Goal: Feedback & Contribution: Leave review/rating

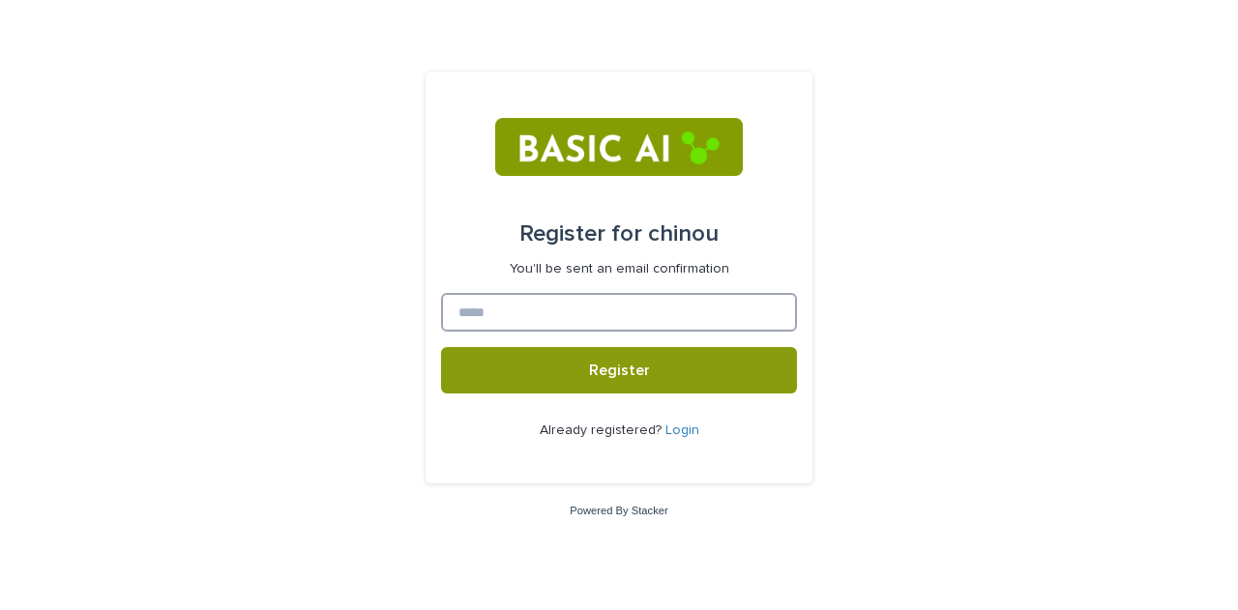
click at [670, 306] on input at bounding box center [619, 312] width 356 height 39
type input "**********"
click at [441, 347] on button "Register" at bounding box center [619, 370] width 356 height 46
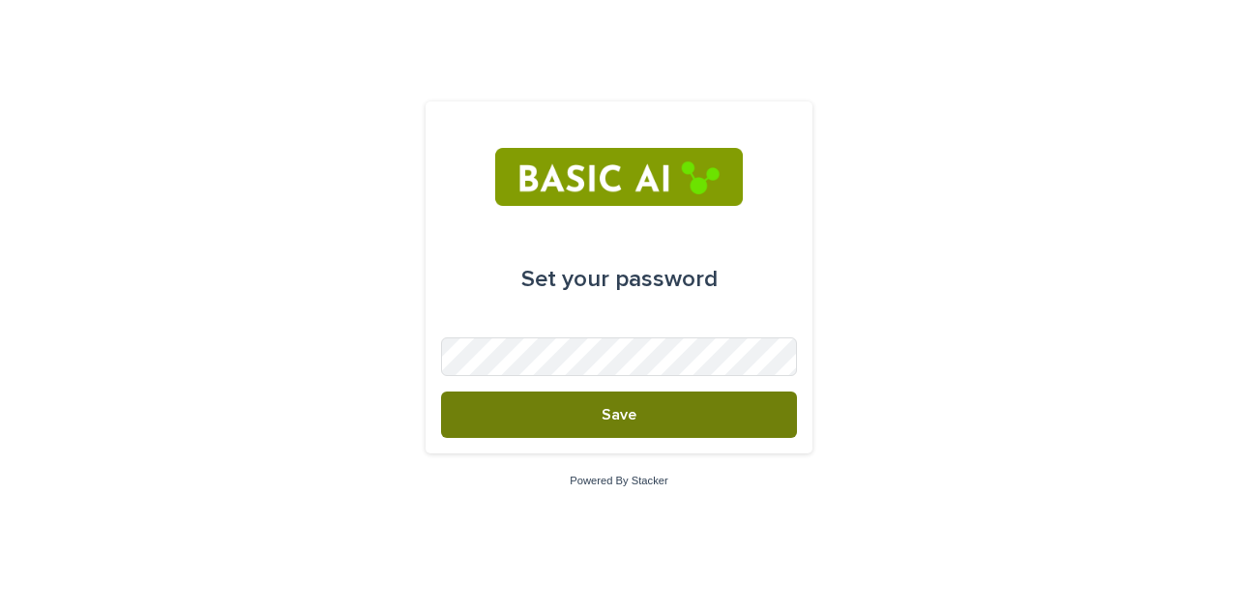
click at [710, 414] on button "Save" at bounding box center [619, 415] width 356 height 46
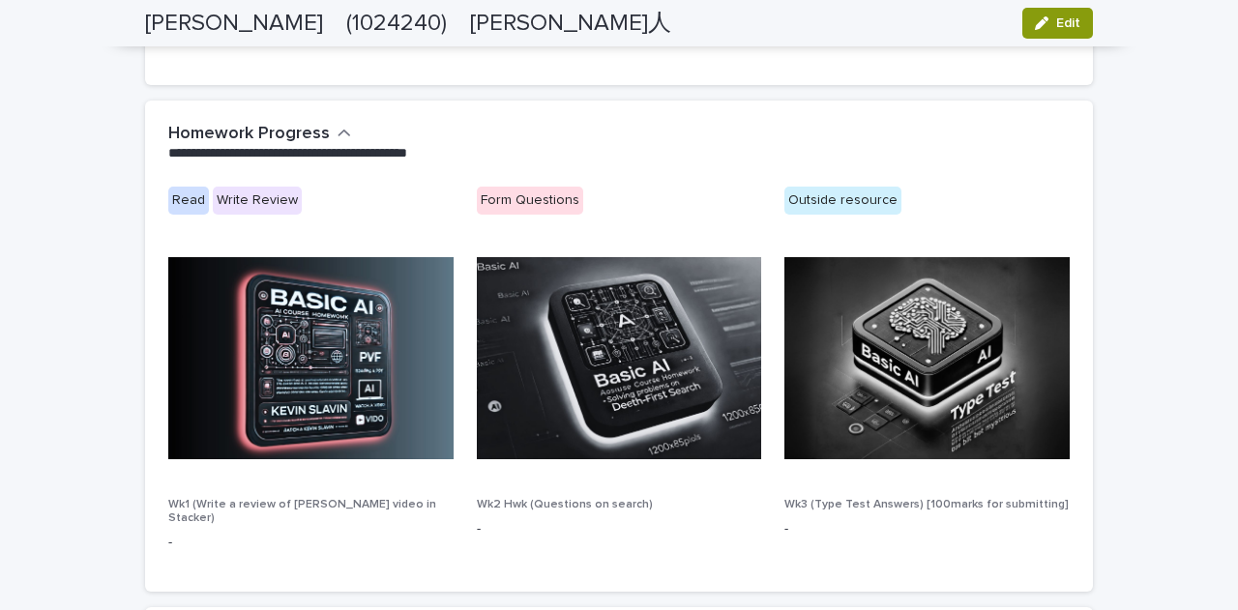
scroll to position [995, 0]
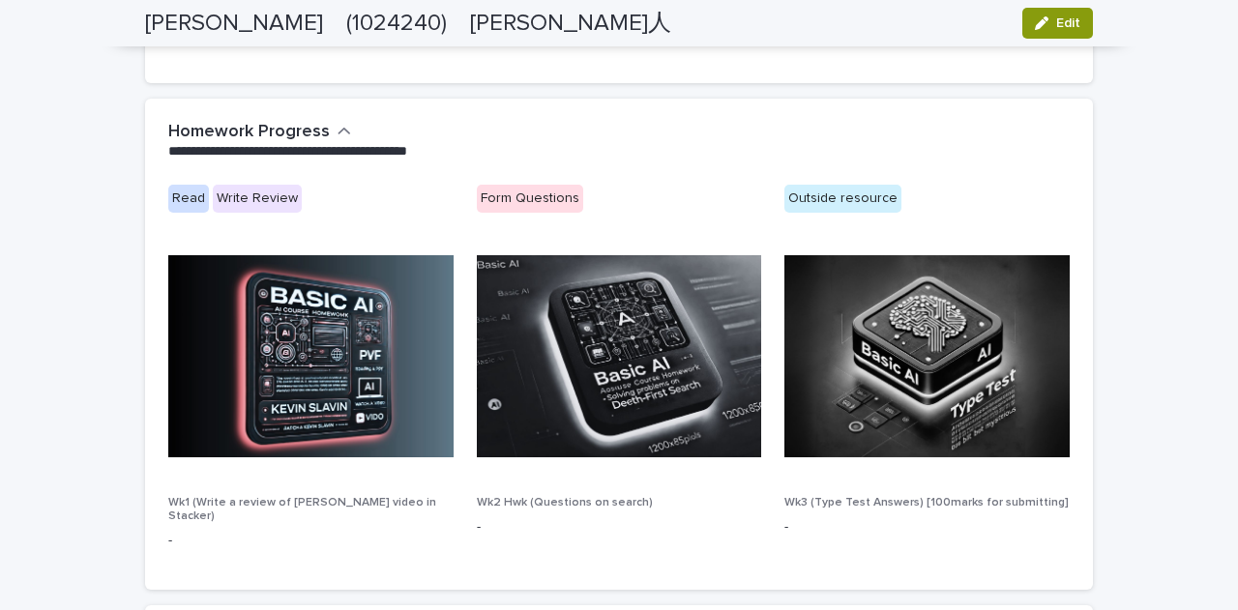
click at [549, 354] on img at bounding box center [619, 356] width 285 height 202
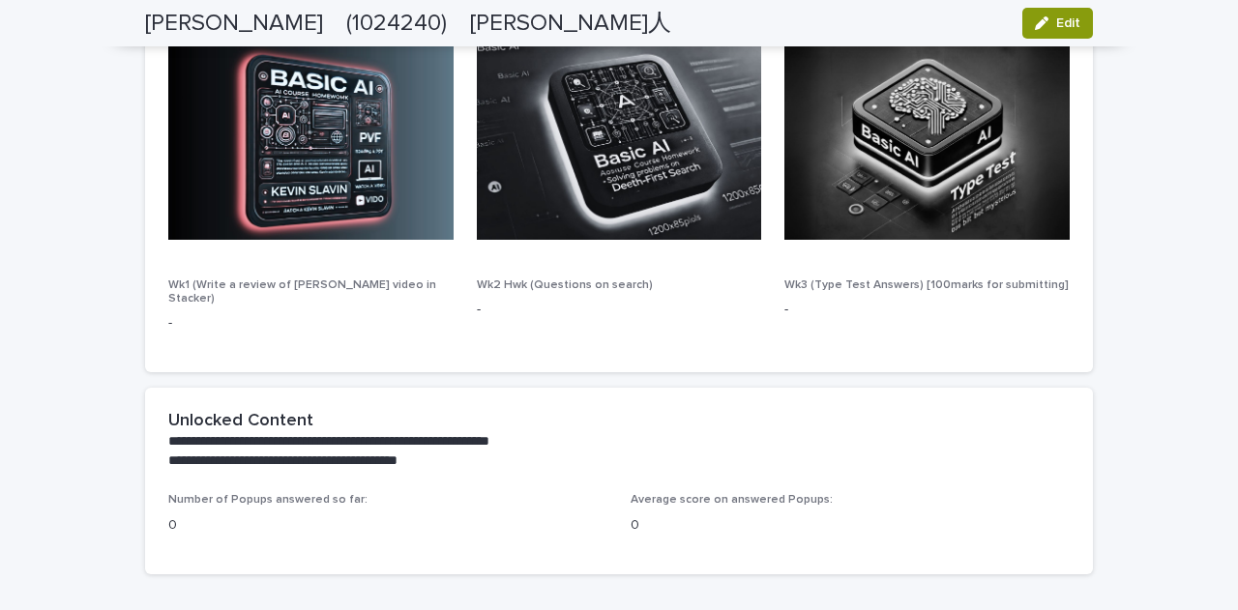
scroll to position [1329, 0]
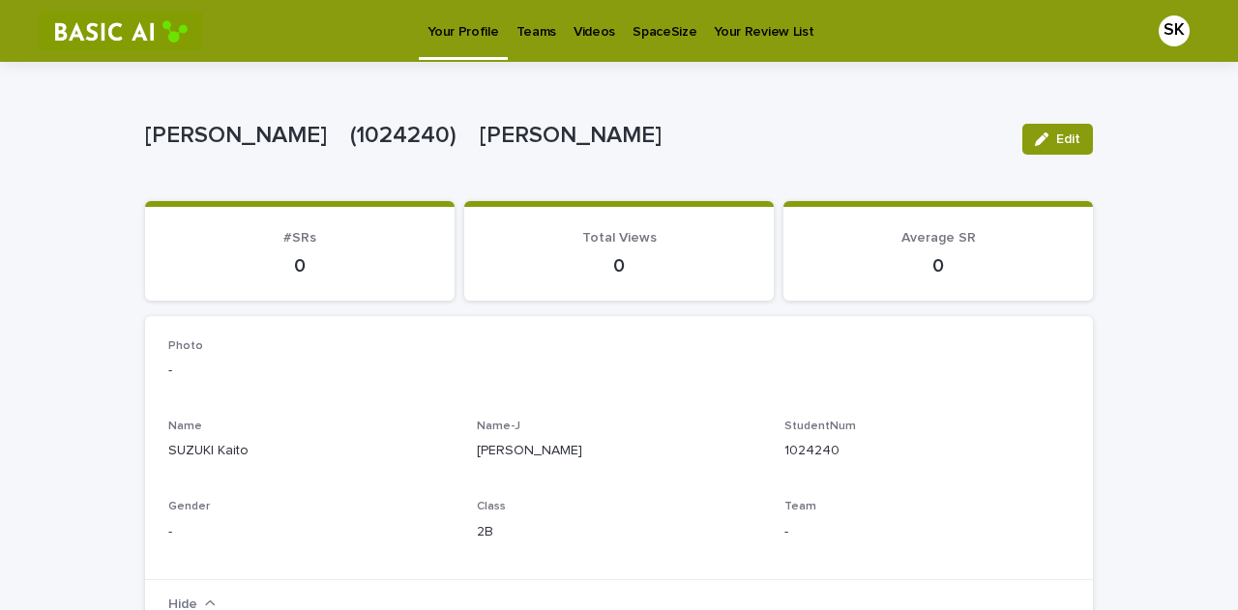
click at [581, 33] on p "Videos" at bounding box center [595, 20] width 42 height 41
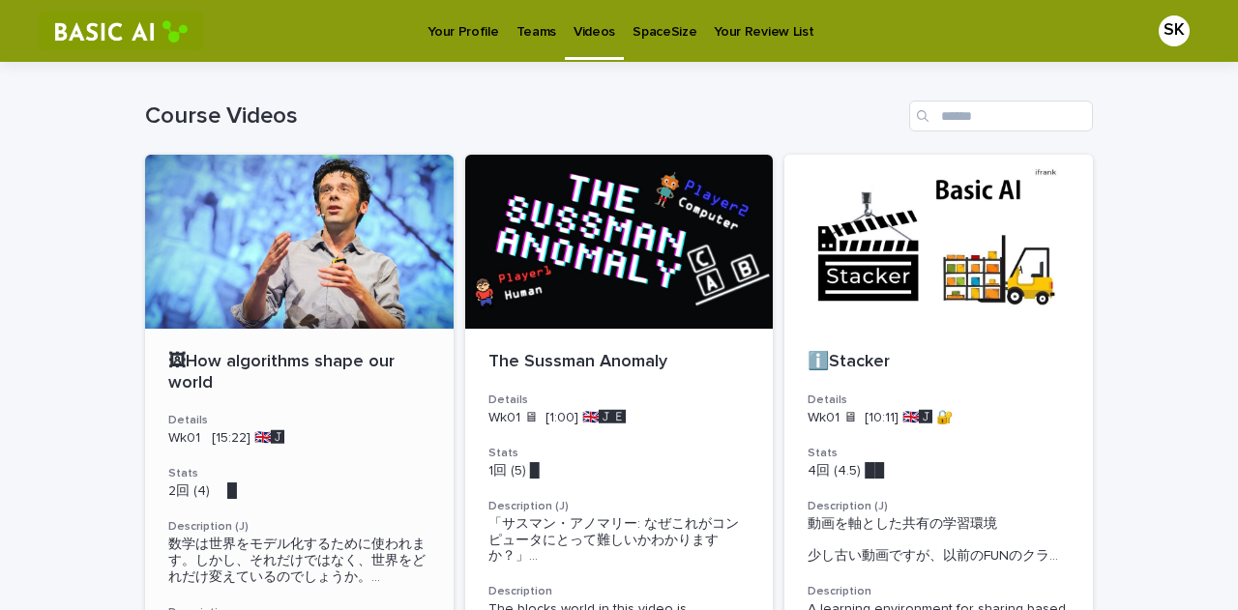
click at [326, 439] on p "Wk01 [15:22] 🇬🇧🅹️" at bounding box center [299, 439] width 262 height 16
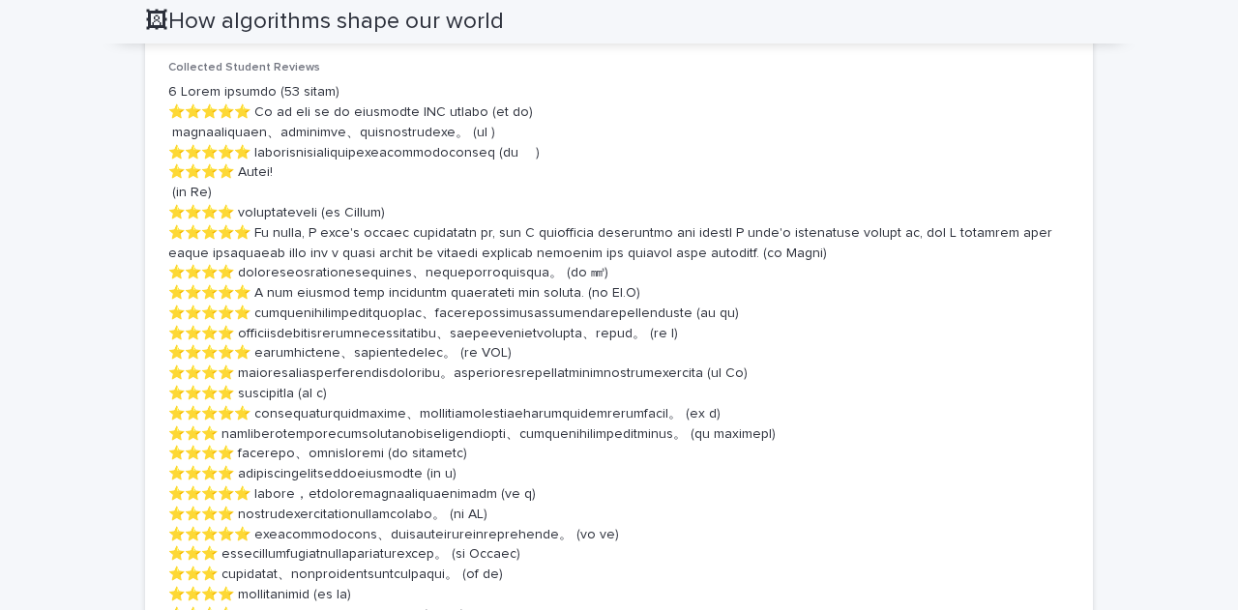
scroll to position [1624, 0]
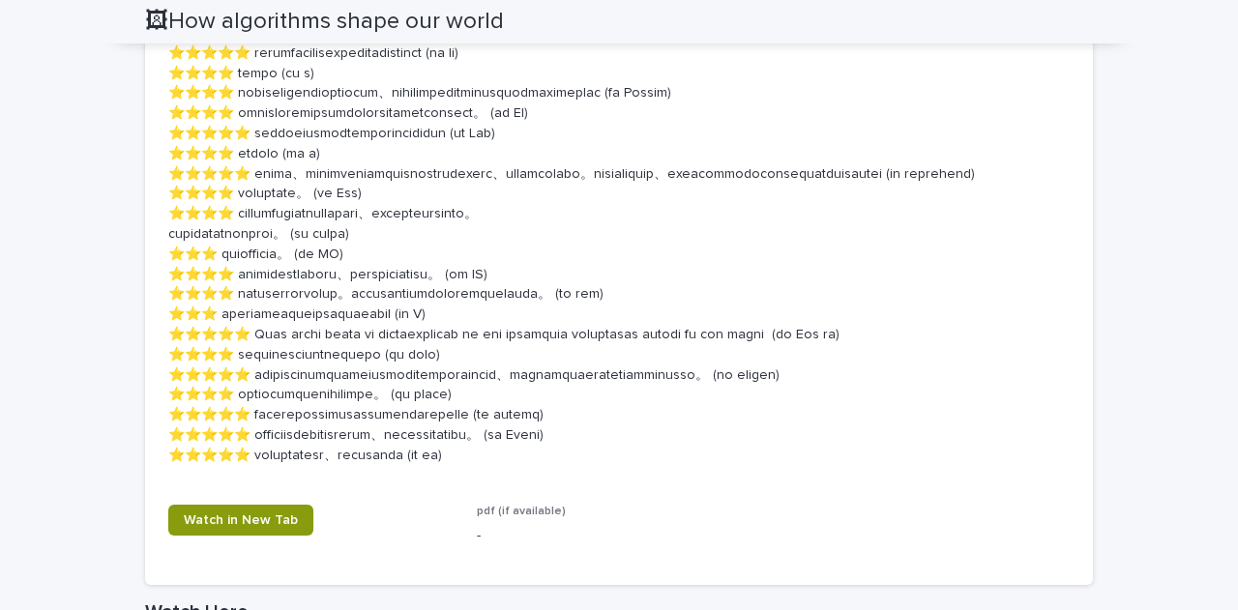
scroll to position [2149, 0]
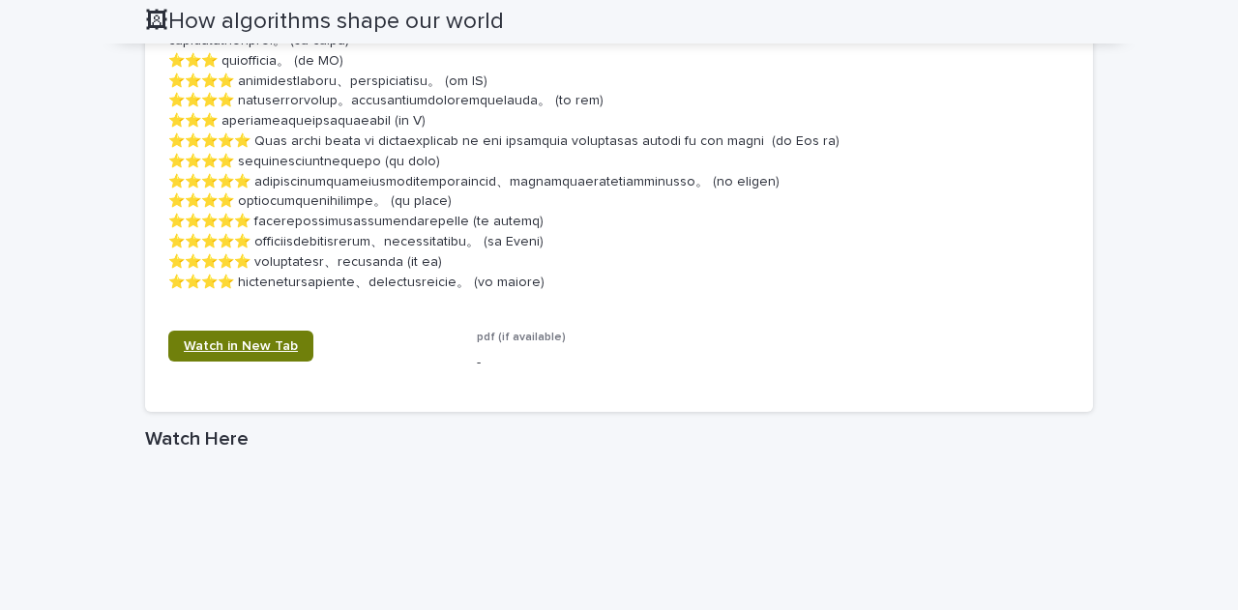
click at [241, 353] on span "Watch in New Tab" at bounding box center [241, 347] width 114 height 14
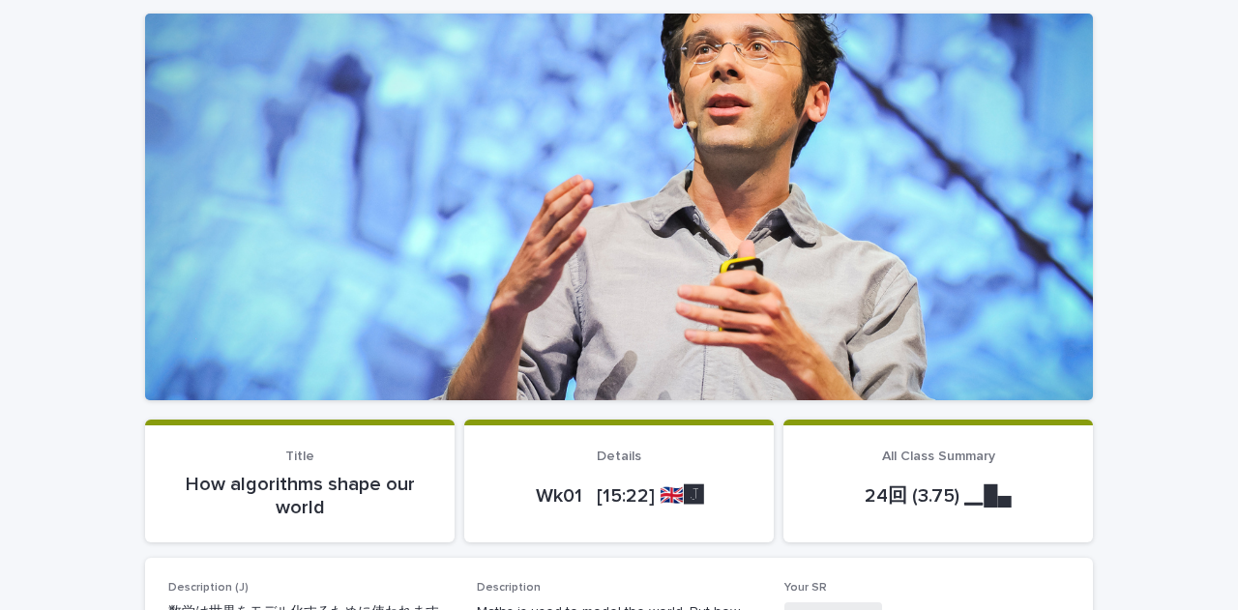
scroll to position [311, 0]
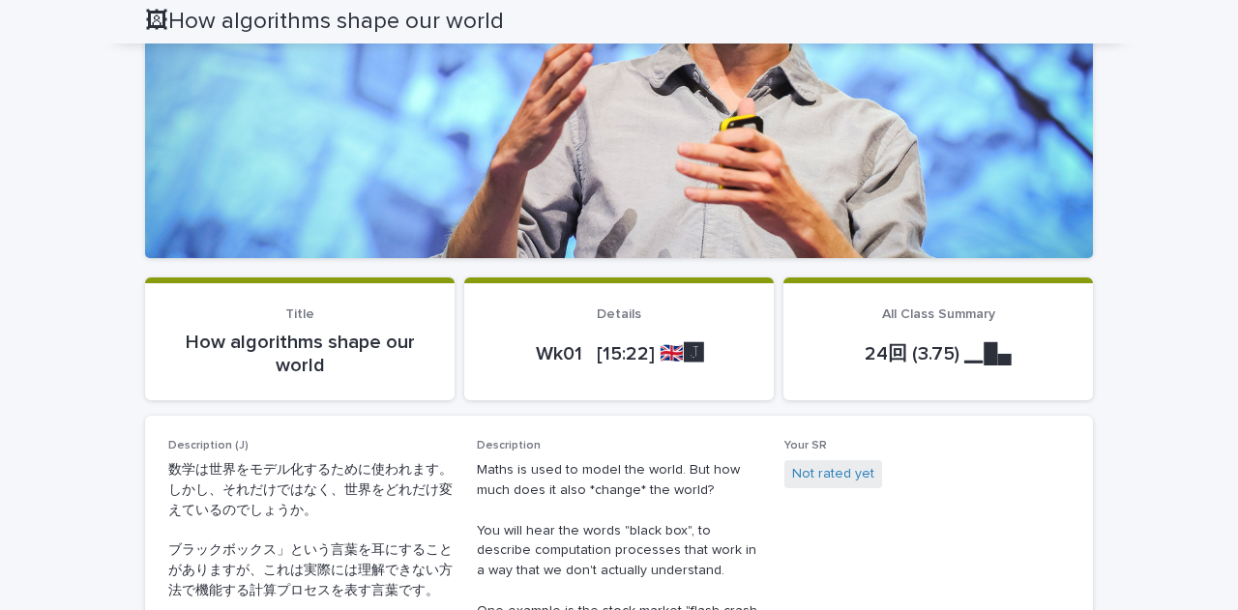
click at [419, 354] on p "How algorithms shape our world" at bounding box center [299, 354] width 263 height 46
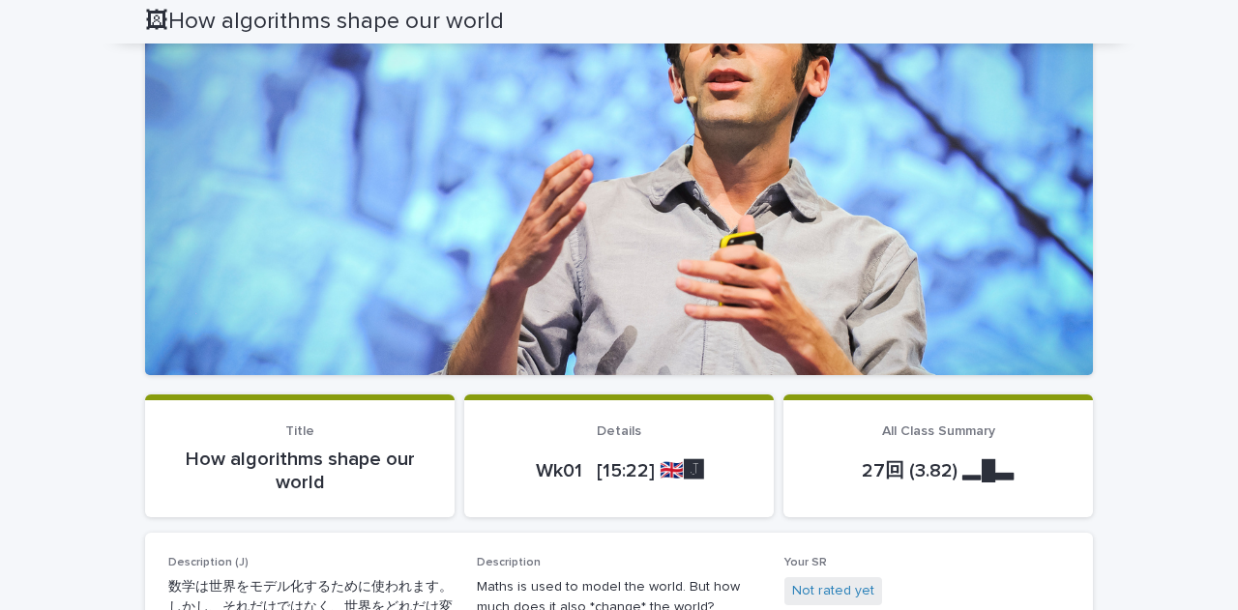
scroll to position [0, 0]
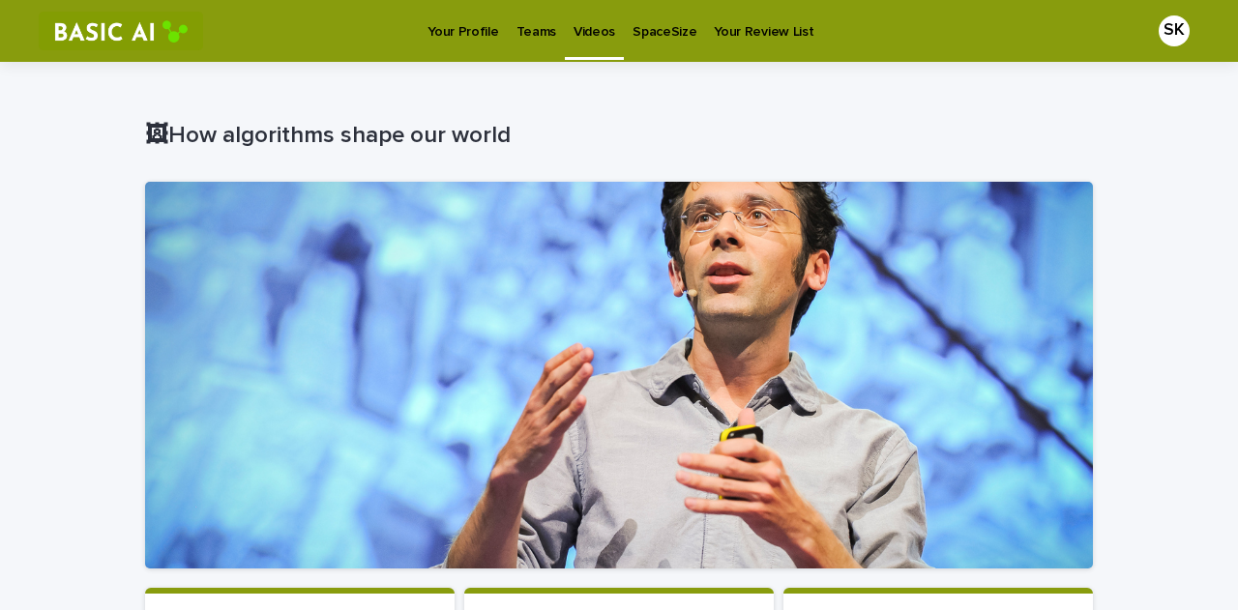
click at [492, 41] on link "Your Profile" at bounding box center [463, 30] width 88 height 60
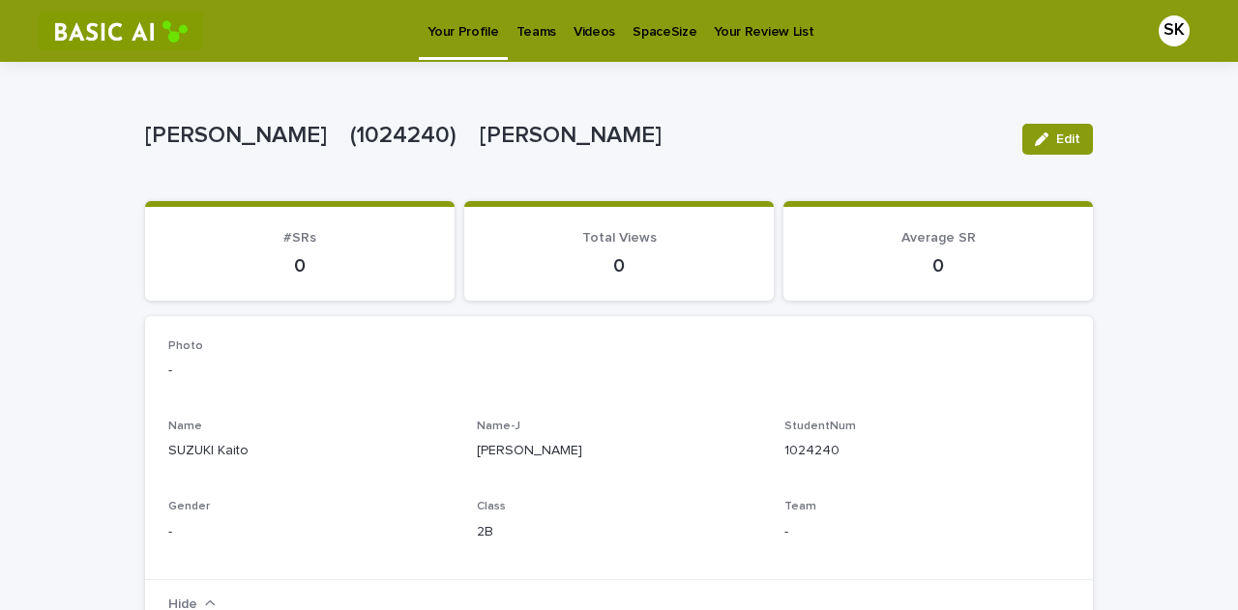
click at [543, 16] on p "Teams" at bounding box center [537, 20] width 40 height 41
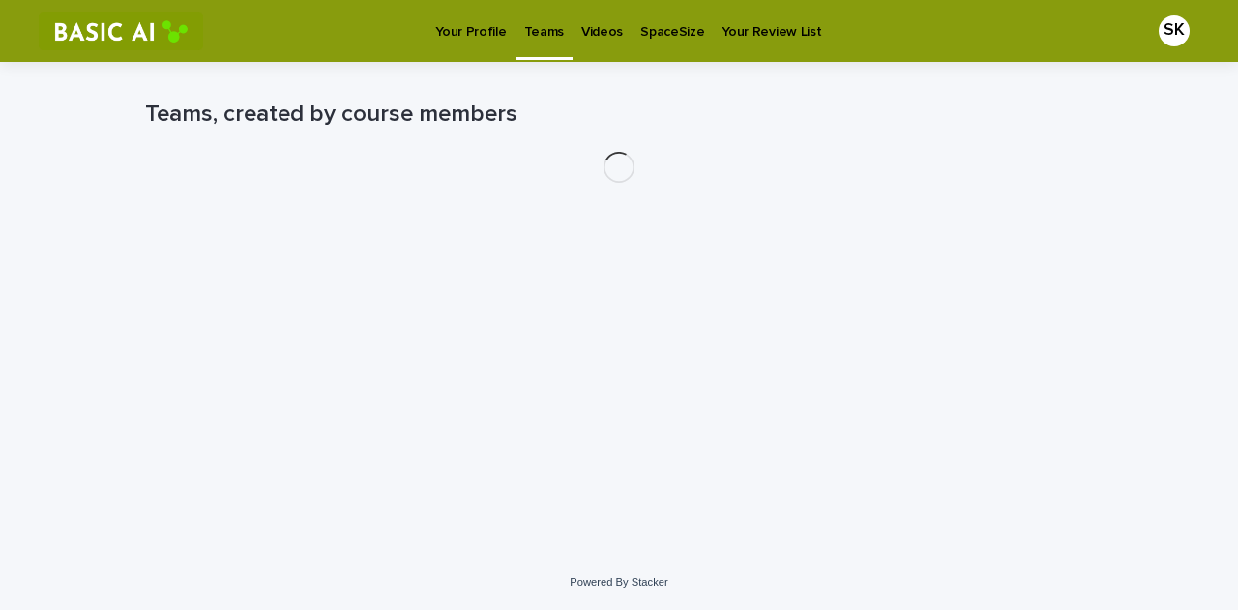
click at [587, 32] on p "Videos" at bounding box center [602, 20] width 42 height 41
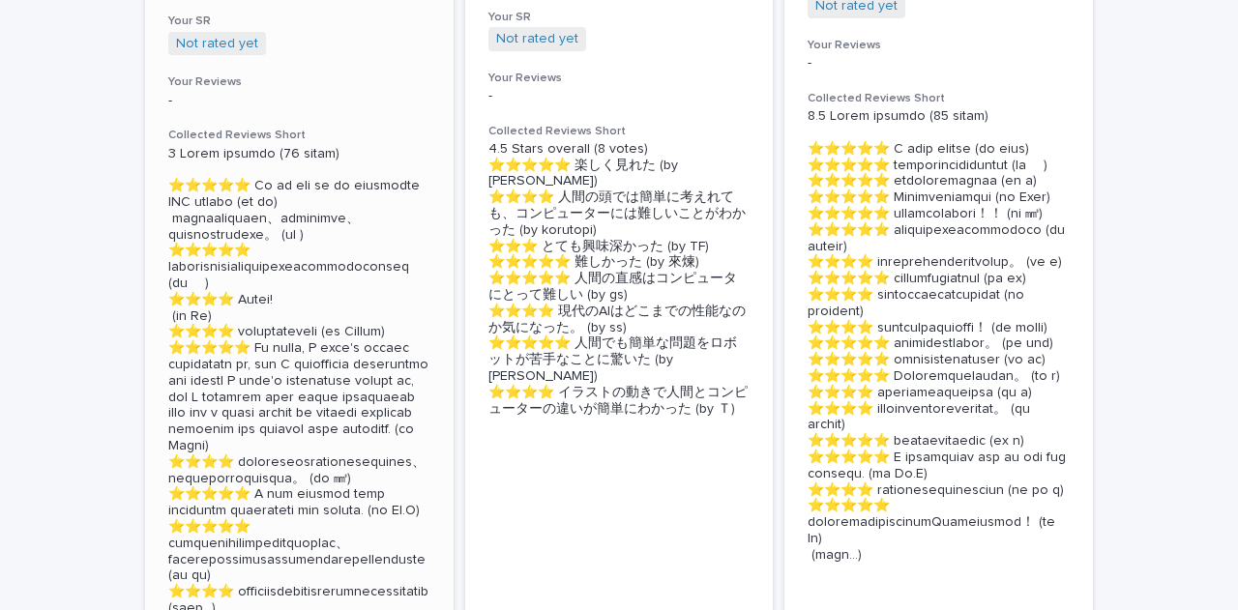
scroll to position [1064, 0]
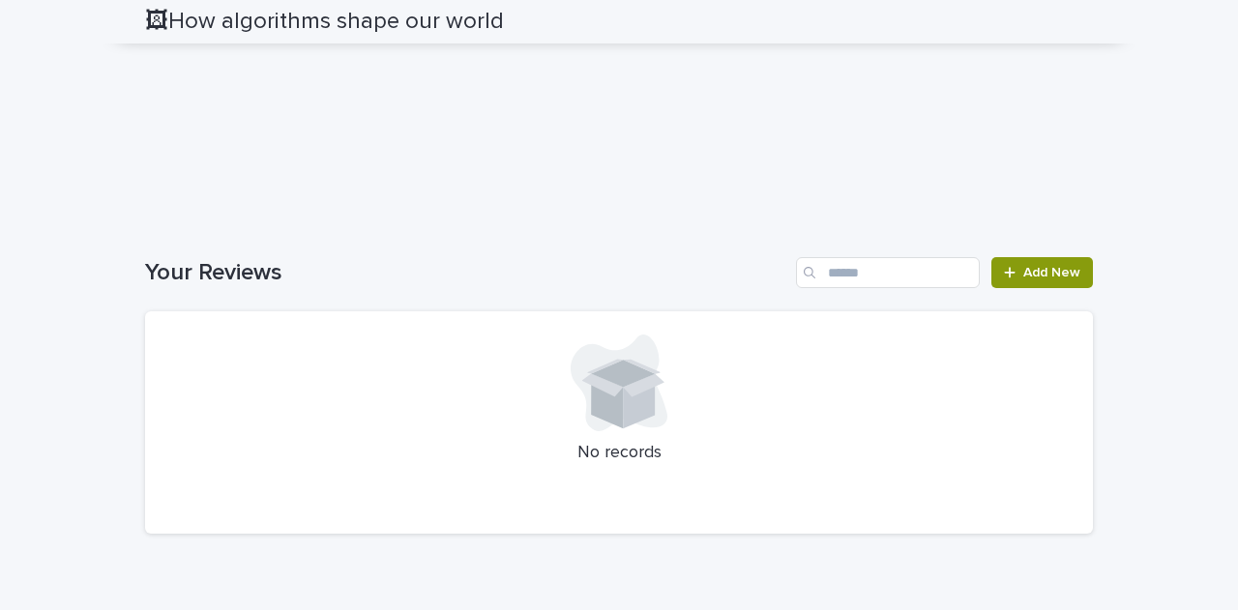
scroll to position [3313, 0]
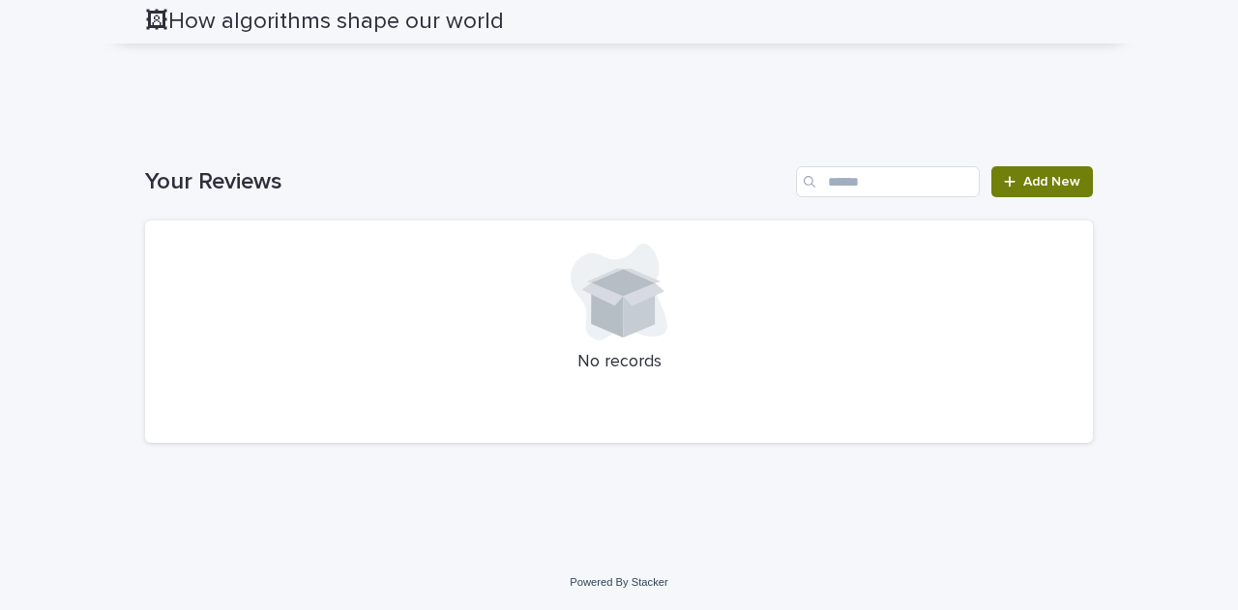
click at [1024, 183] on span "Add New" at bounding box center [1052, 182] width 57 height 14
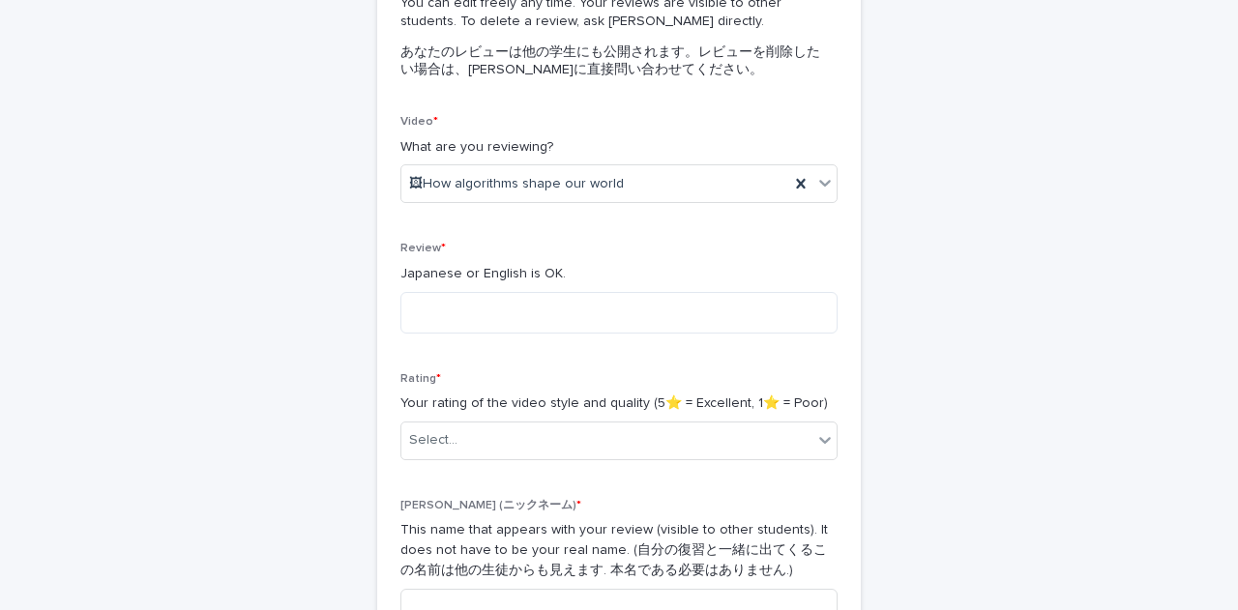
scroll to position [296, 0]
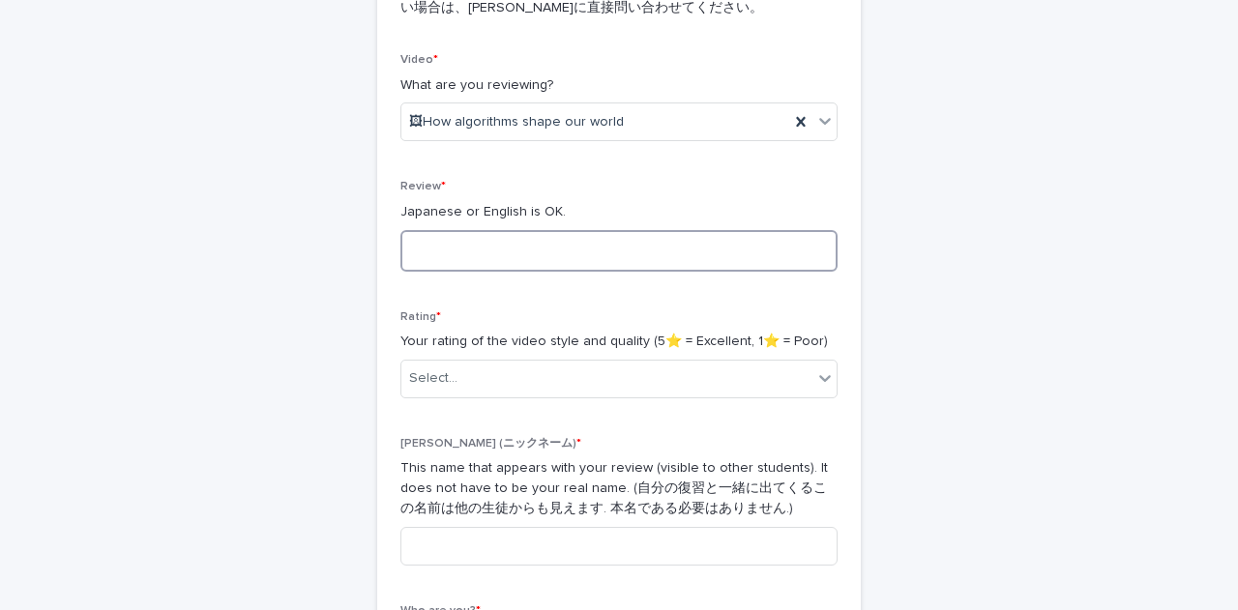
click at [659, 269] on textarea at bounding box center [619, 251] width 437 height 42
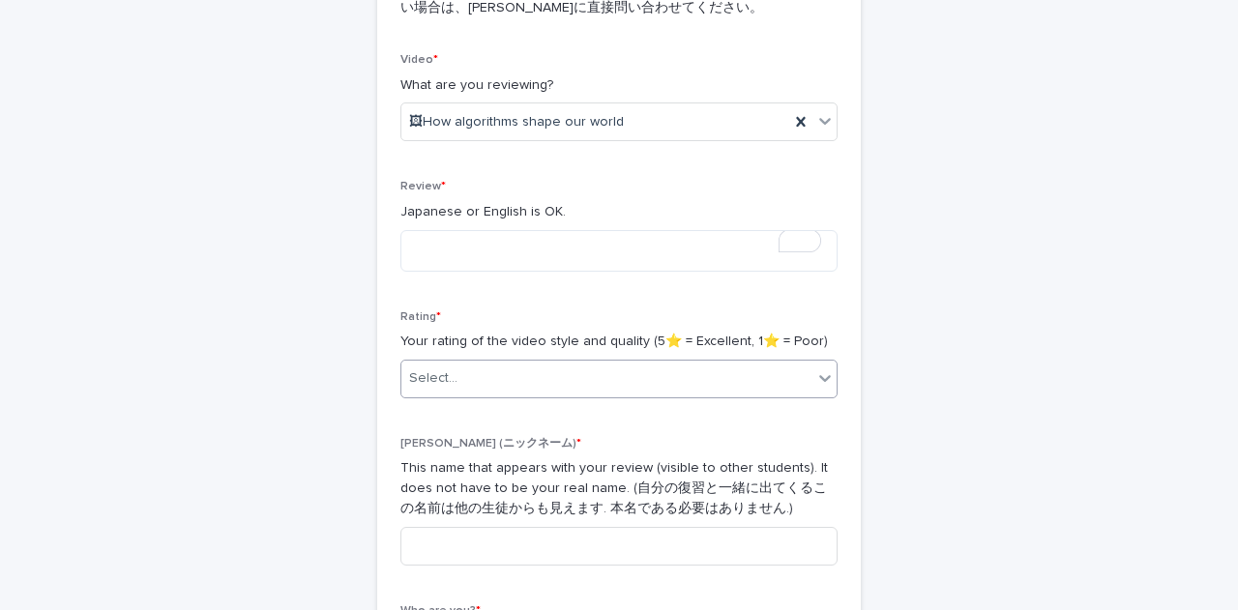
click at [632, 388] on div "Select..." at bounding box center [607, 379] width 411 height 32
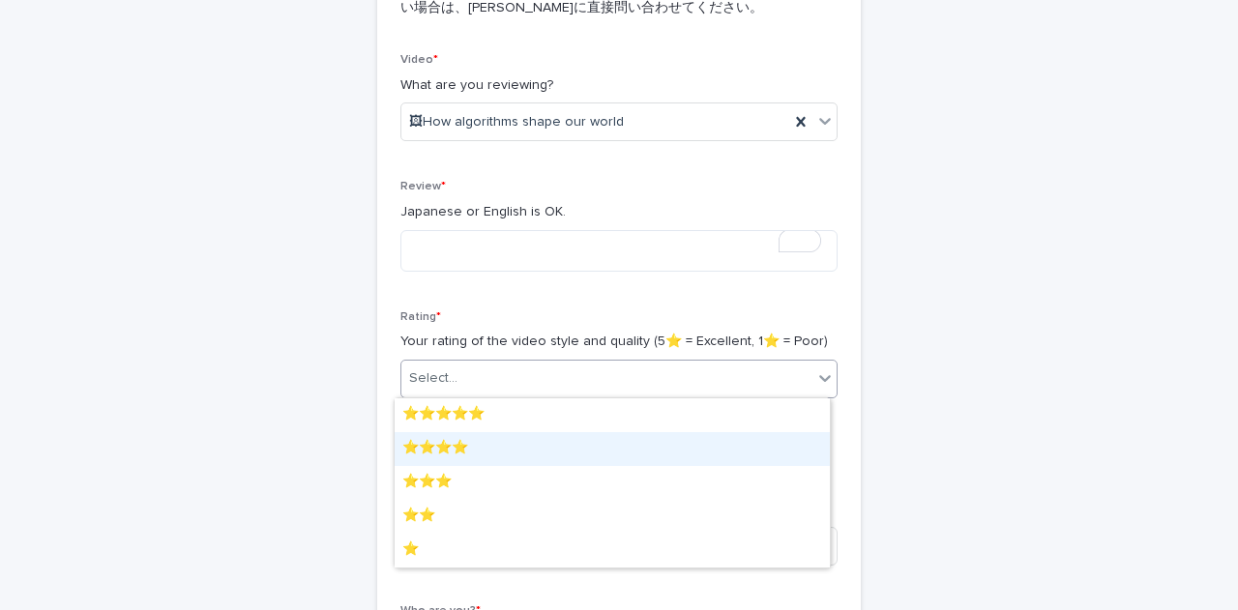
click at [591, 449] on div "⭐️⭐️⭐️⭐️" at bounding box center [612, 449] width 435 height 34
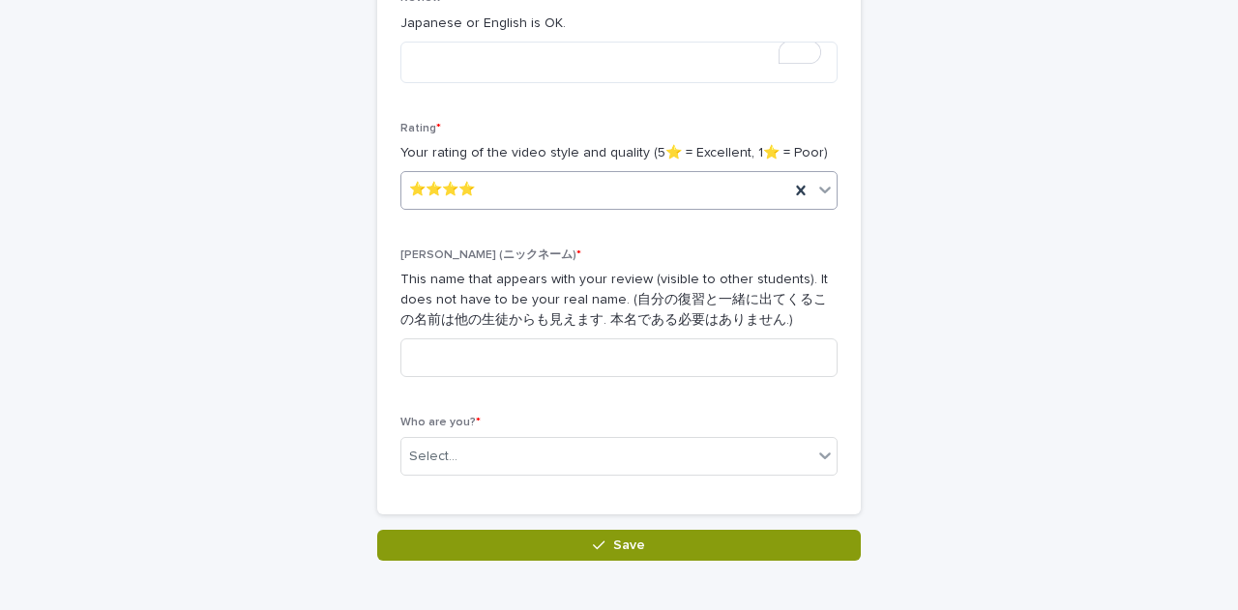
scroll to position [490, 0]
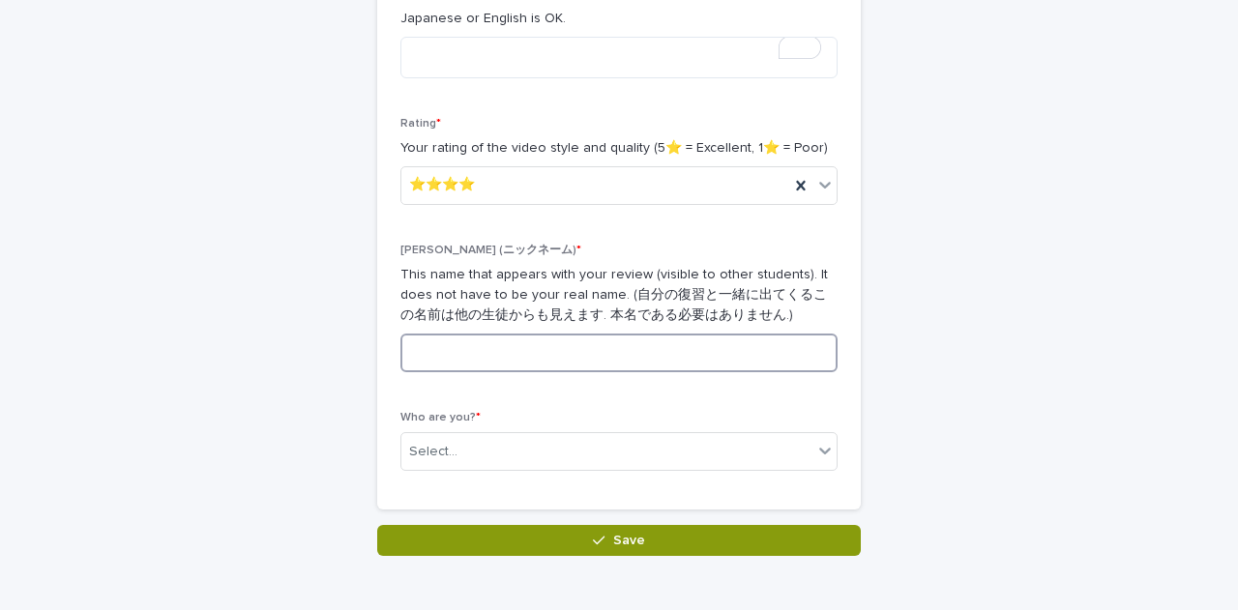
click at [591, 368] on input at bounding box center [619, 353] width 437 height 39
type input "*********"
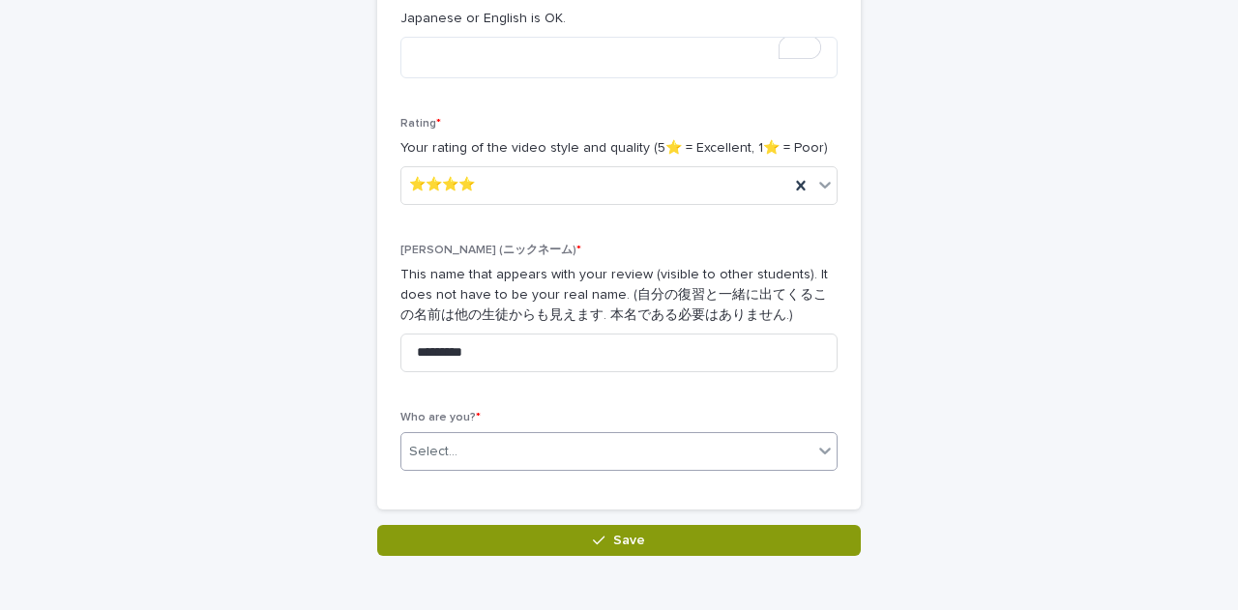
click at [555, 448] on div "Select..." at bounding box center [607, 452] width 411 height 32
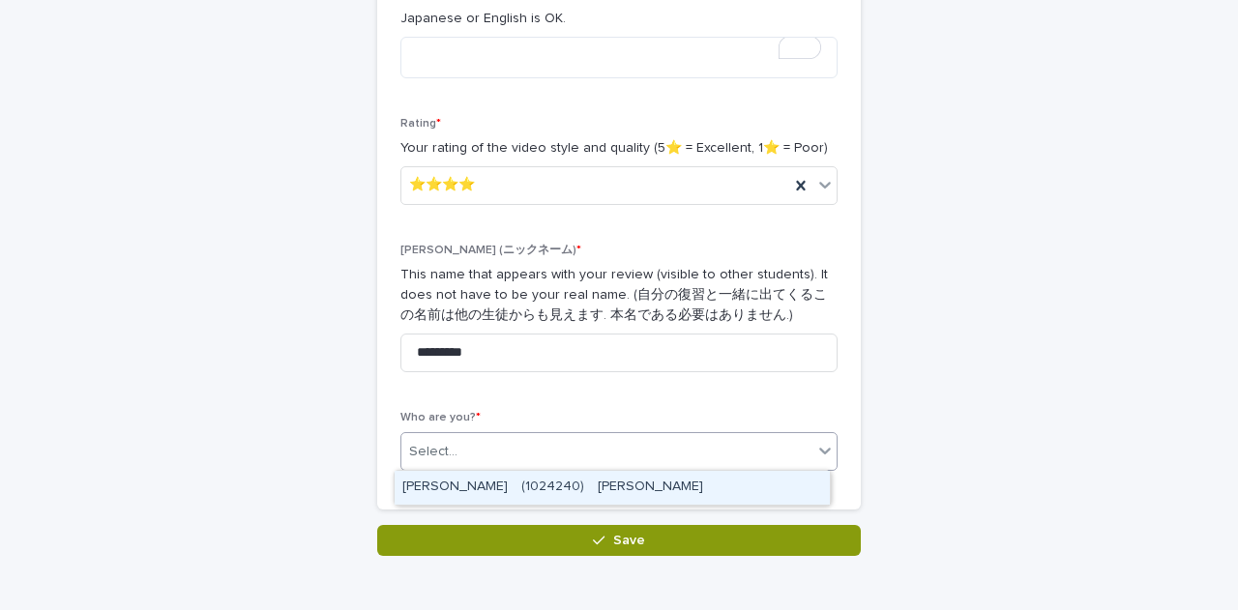
click at [545, 508] on div "Video * What are you reviewing? 🖼How algorithms shape our world Review * Japane…" at bounding box center [619, 185] width 484 height 650
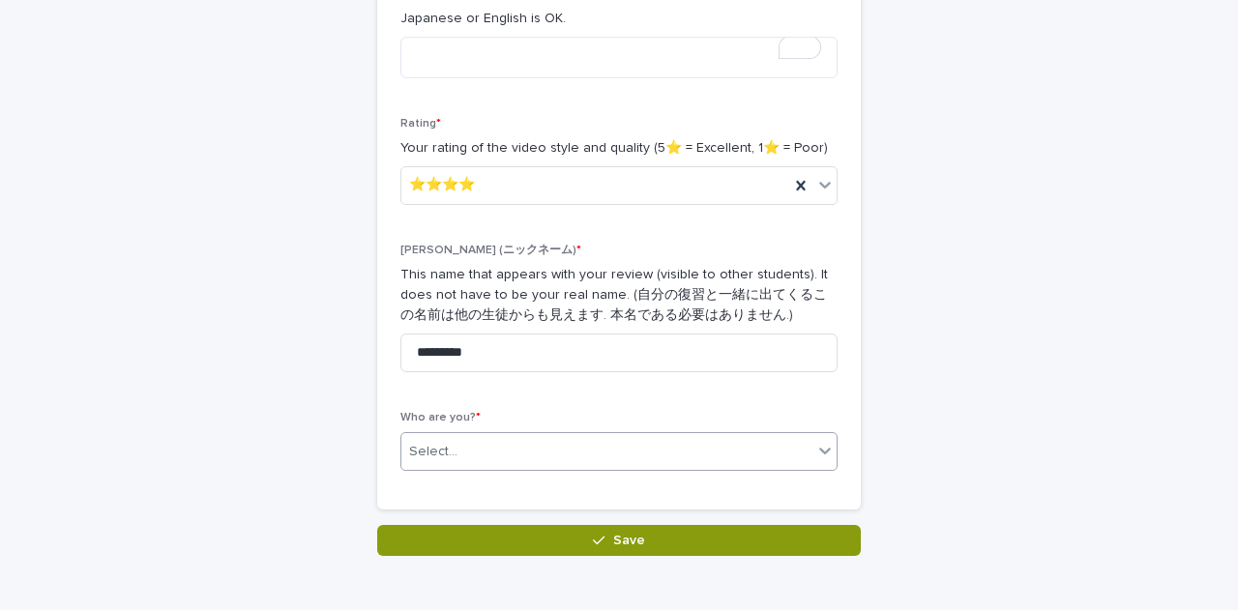
click at [545, 444] on div "Select..." at bounding box center [607, 452] width 411 height 32
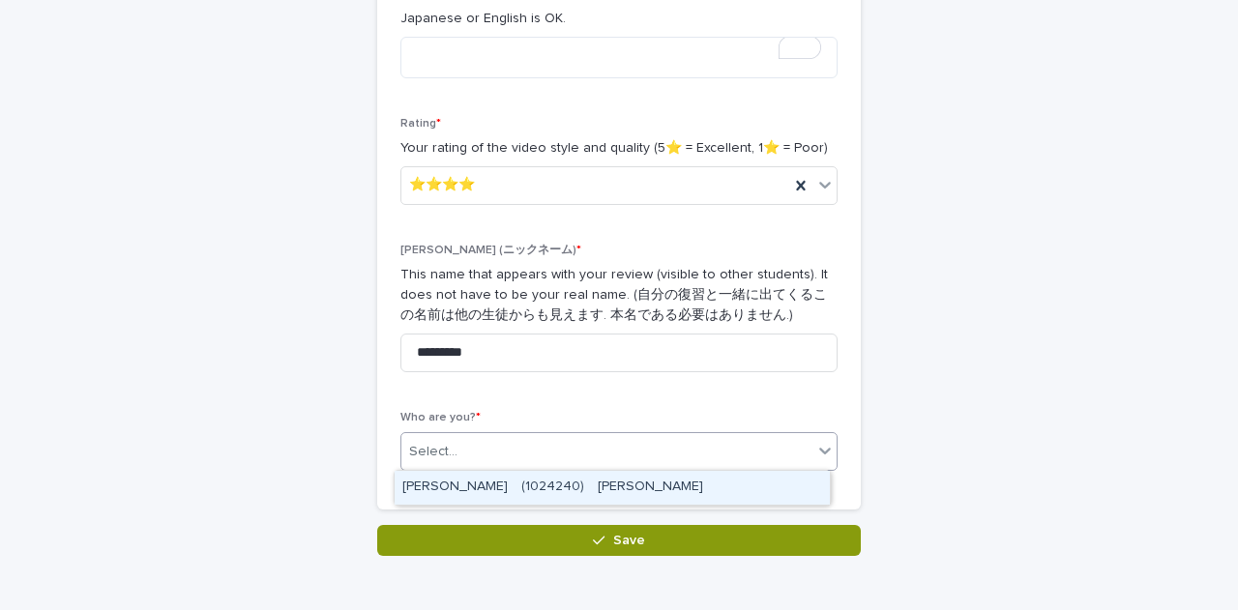
click at [526, 499] on div "SUZUKI Kaito　(1024240)　鈴木　快人" at bounding box center [612, 488] width 435 height 34
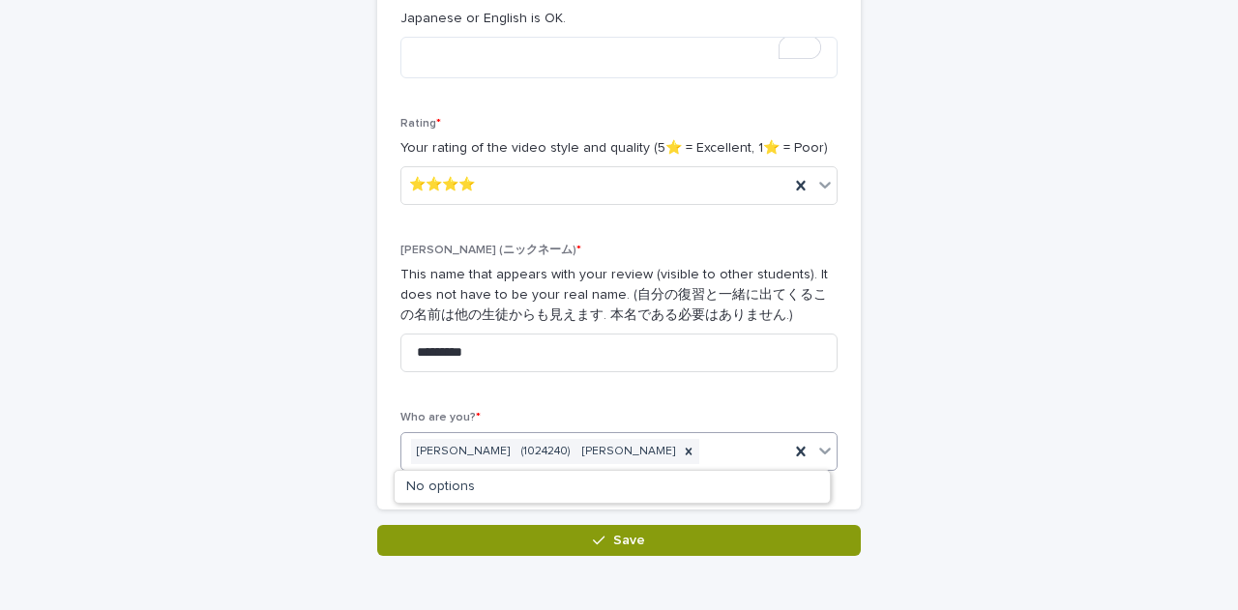
click at [528, 447] on div "SUZUKI Kaito　(1024240)　鈴木　快人" at bounding box center [544, 452] width 267 height 26
click at [384, 449] on div "Video * What are you reviewing? 🖼How algorithms shape our world Review * Japane…" at bounding box center [619, 185] width 484 height 650
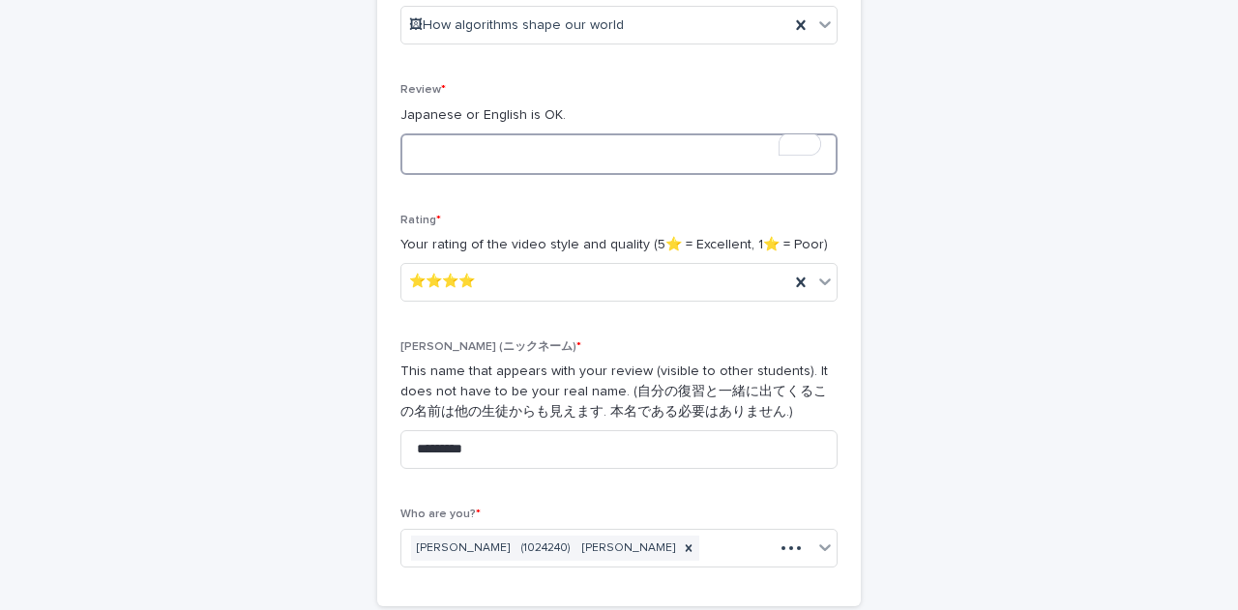
click at [520, 161] on textarea "To enrich screen reader interactions, please activate Accessibility in Grammarl…" at bounding box center [619, 155] width 437 height 42
type textarea "*"
click at [481, 145] on textarea "To enrich screen reader interactions, please activate Accessibility in Grammarl…" at bounding box center [619, 155] width 437 height 42
click at [608, 155] on textarea "To enrich screen reader interactions, please activate Accessibility in Grammarl…" at bounding box center [619, 155] width 437 height 42
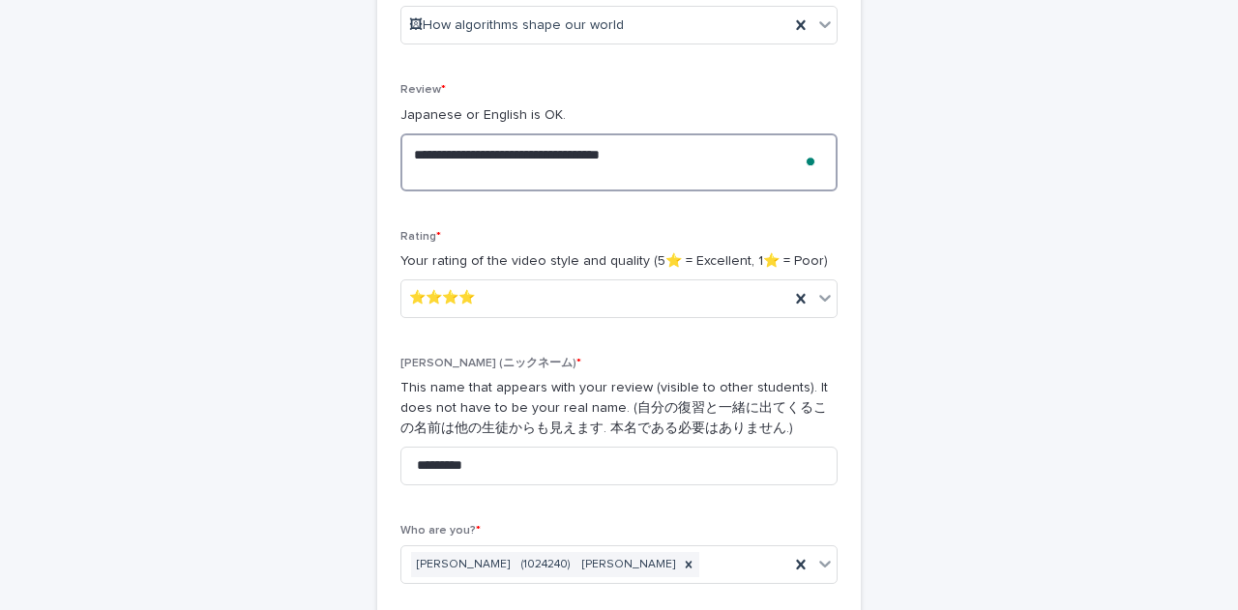
click at [558, 178] on textarea "**********" at bounding box center [619, 163] width 437 height 58
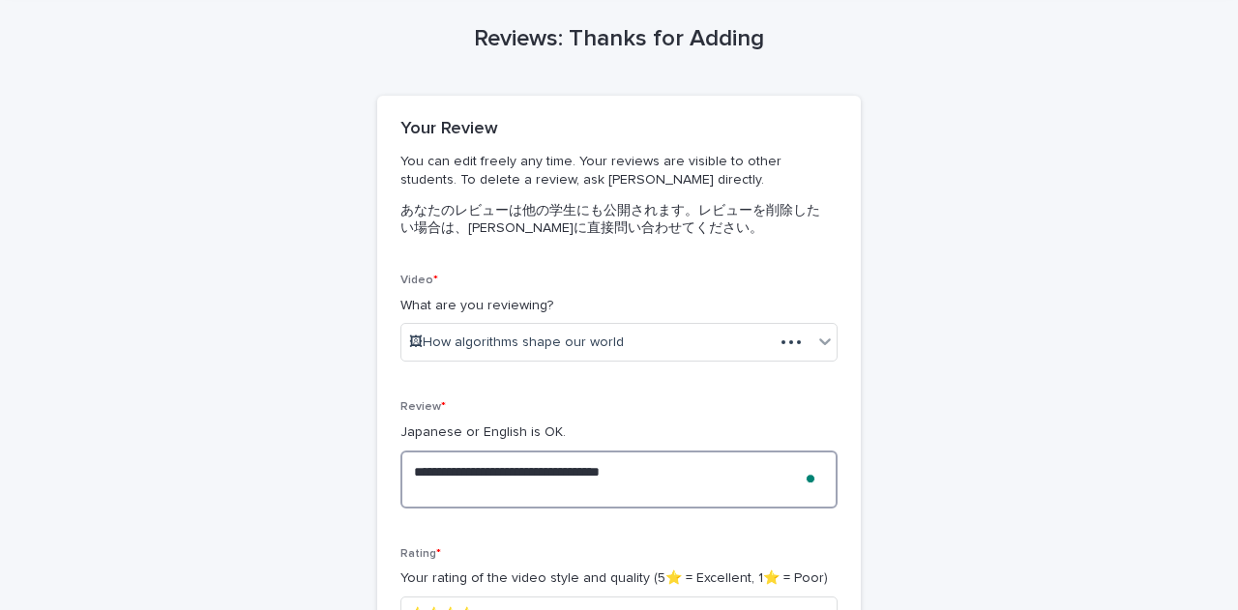
scroll to position [0, 0]
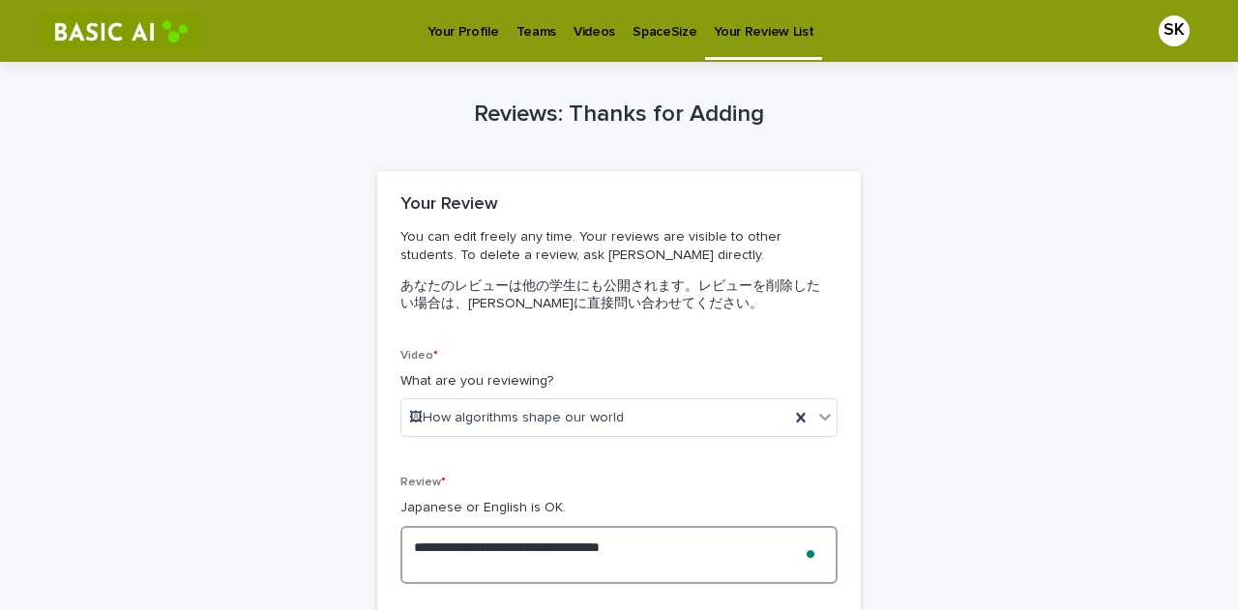
click at [476, 567] on textarea "**********" at bounding box center [619, 555] width 437 height 58
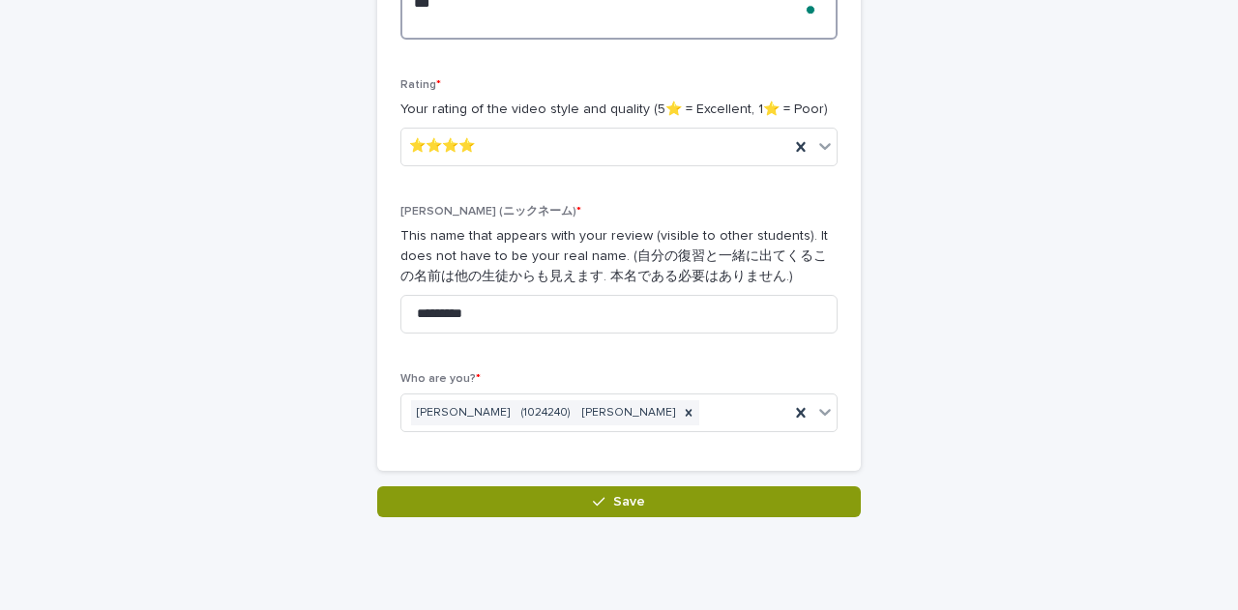
scroll to position [562, 0]
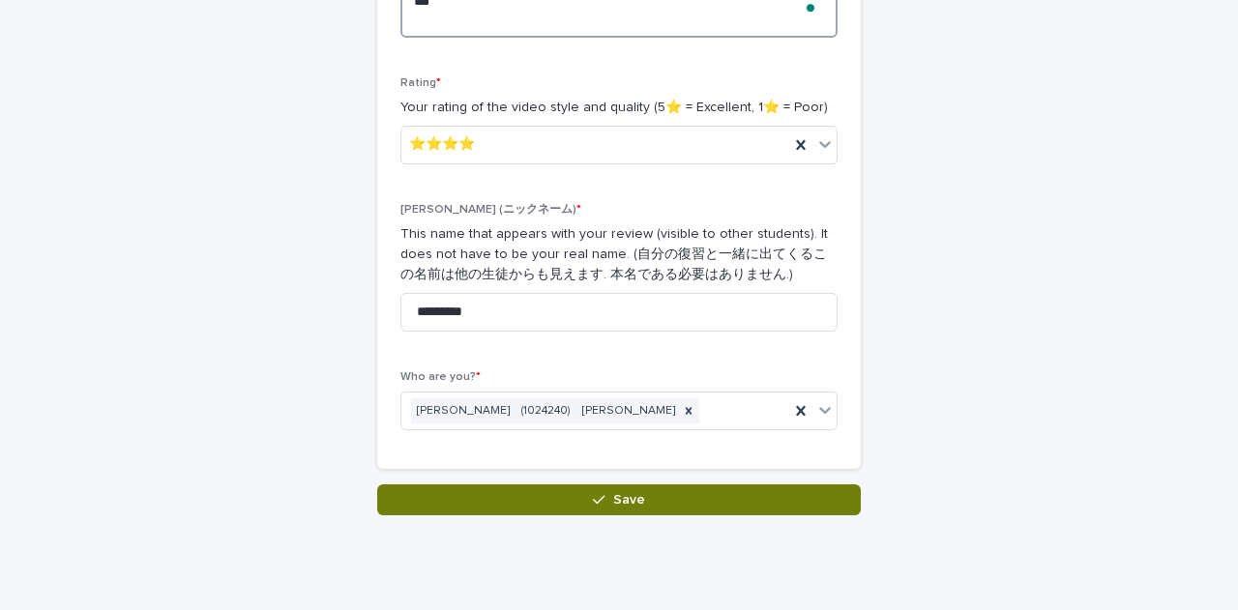
type textarea "**********"
click at [715, 508] on button "Save" at bounding box center [619, 500] width 484 height 31
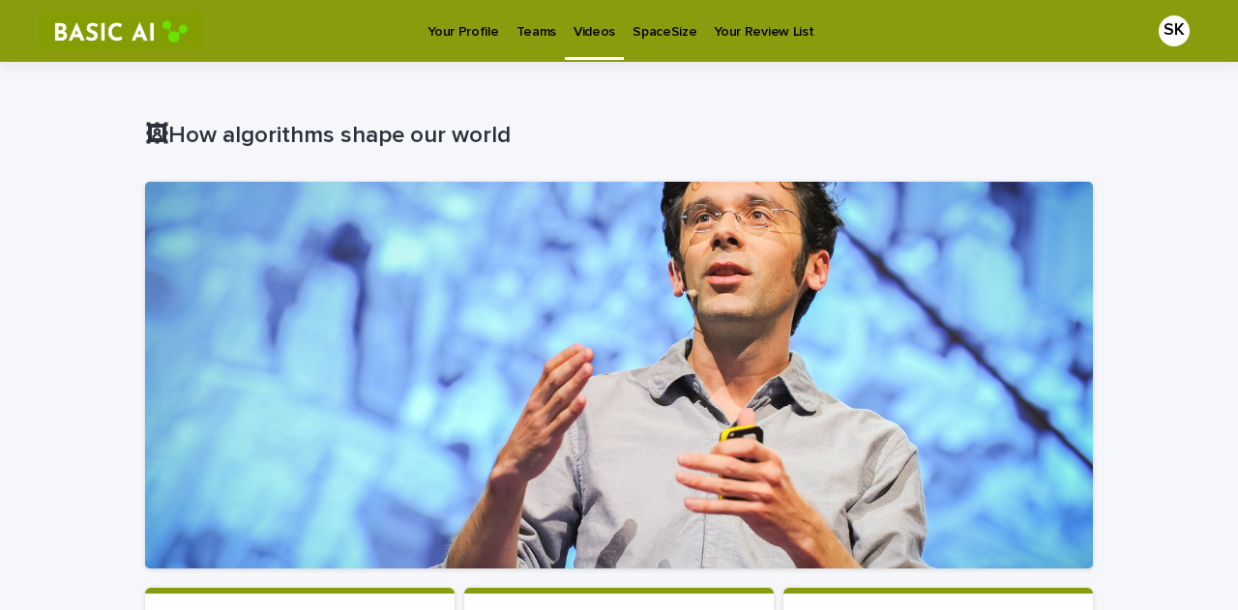
scroll to position [367, 0]
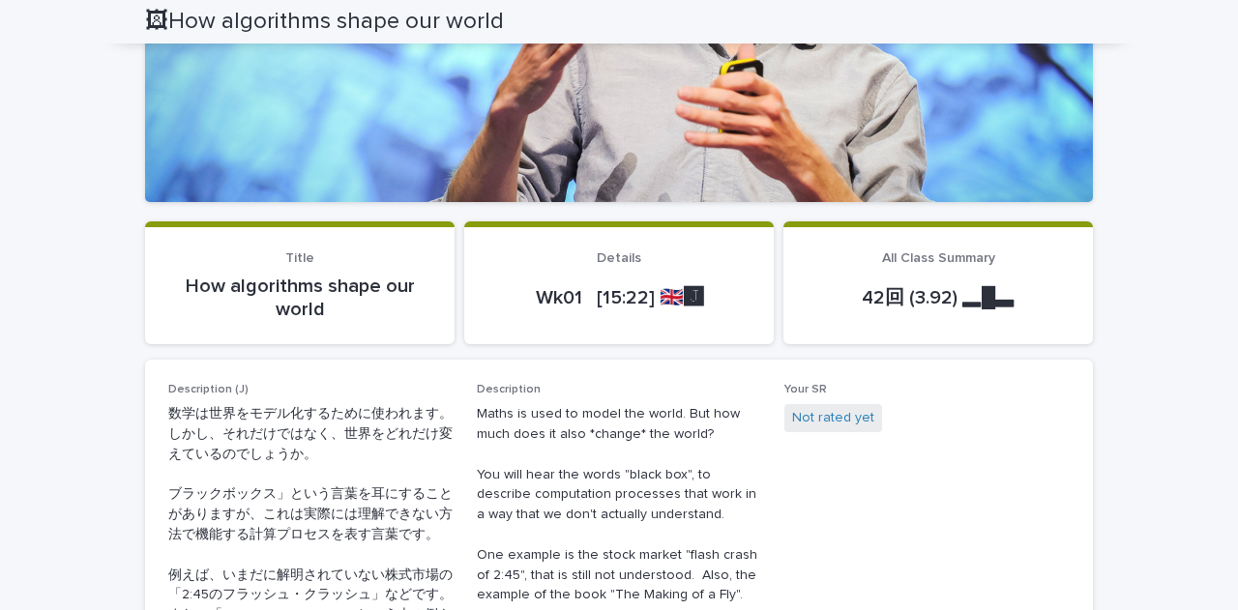
click at [670, 280] on div "Wk01 [15:22] 🇬🇧🅹️" at bounding box center [619, 298] width 263 height 46
click at [706, 315] on div "Wk01 [15:22] 🇬🇧🅹️" at bounding box center [619, 298] width 263 height 46
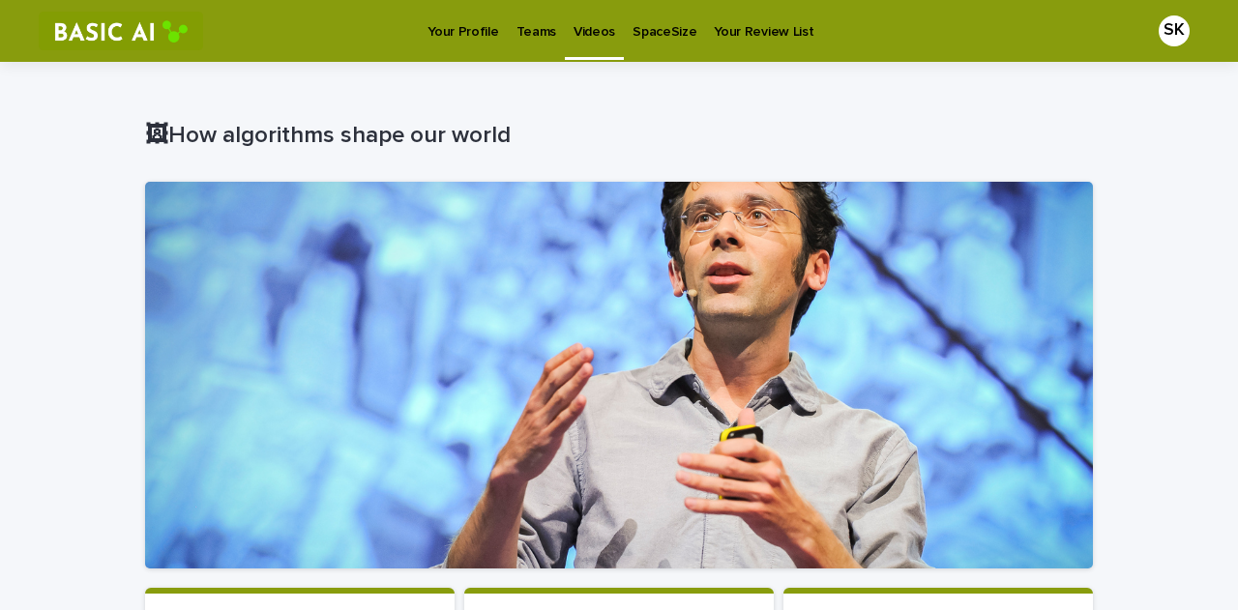
click at [576, 28] on p "Videos" at bounding box center [595, 20] width 42 height 41
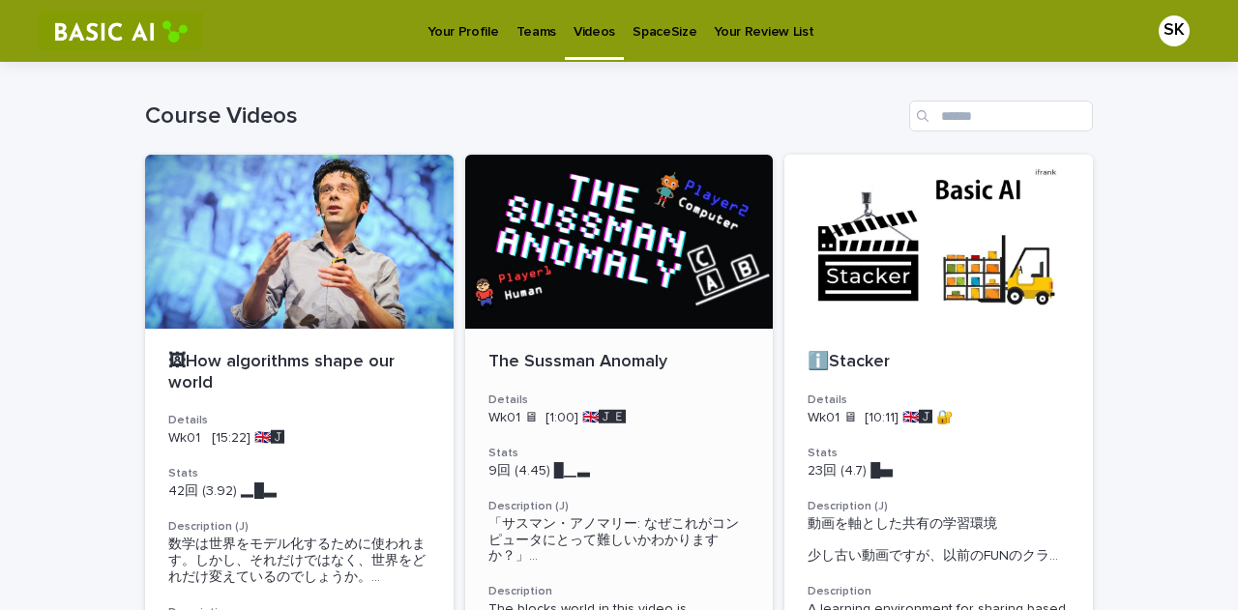
click at [670, 357] on p "The Sussman Anomaly" at bounding box center [620, 362] width 262 height 21
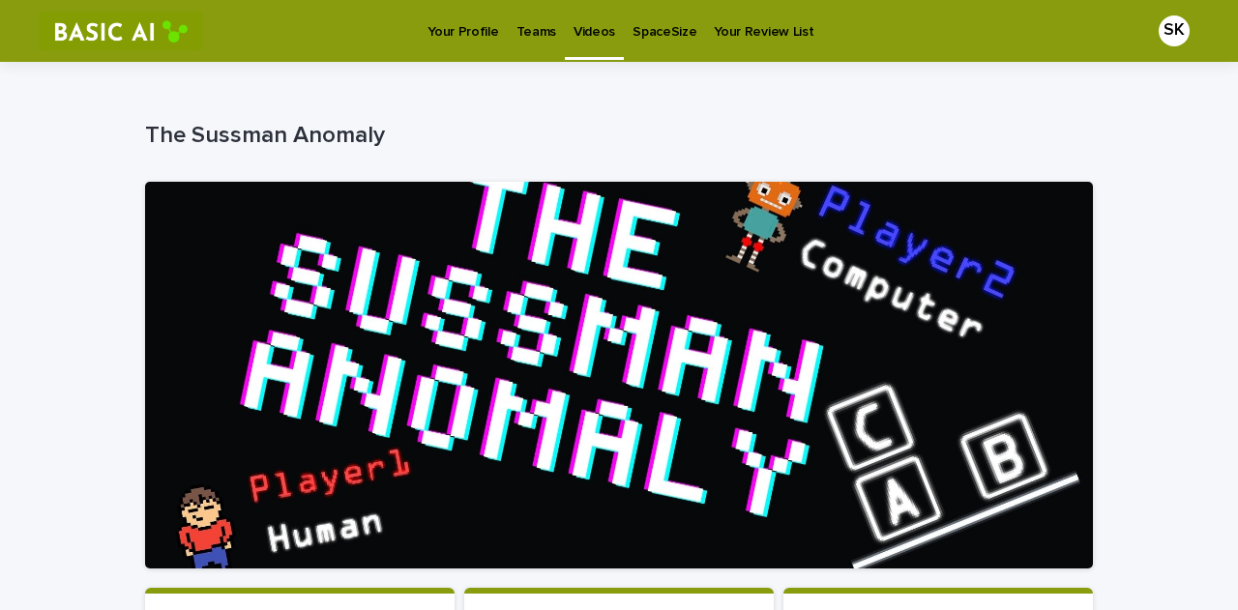
click at [581, 31] on p "Videos" at bounding box center [595, 20] width 42 height 41
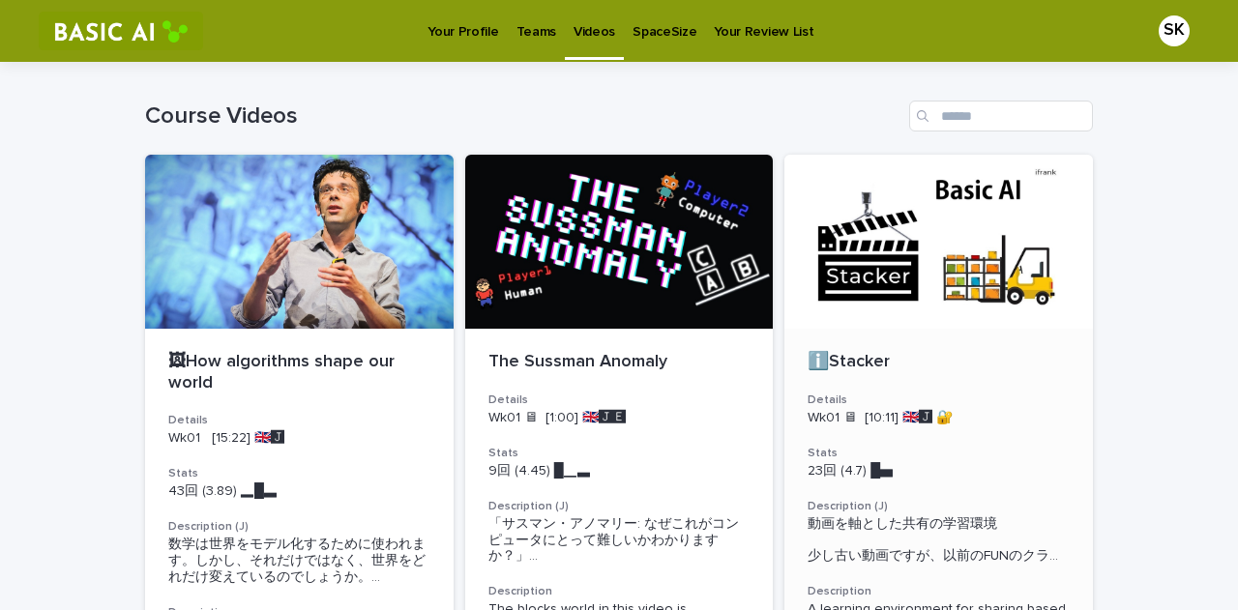
click at [890, 354] on p "ℹ️Stacker" at bounding box center [939, 362] width 262 height 21
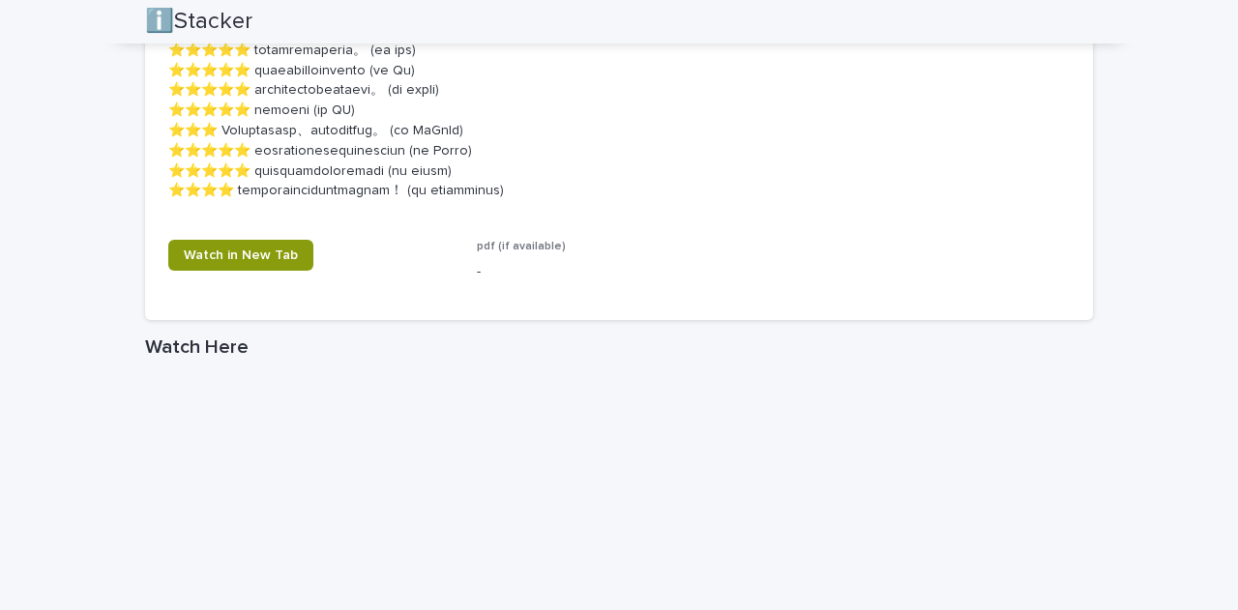
scroll to position [2137, 0]
click at [289, 263] on link "Watch in New Tab" at bounding box center [240, 254] width 145 height 31
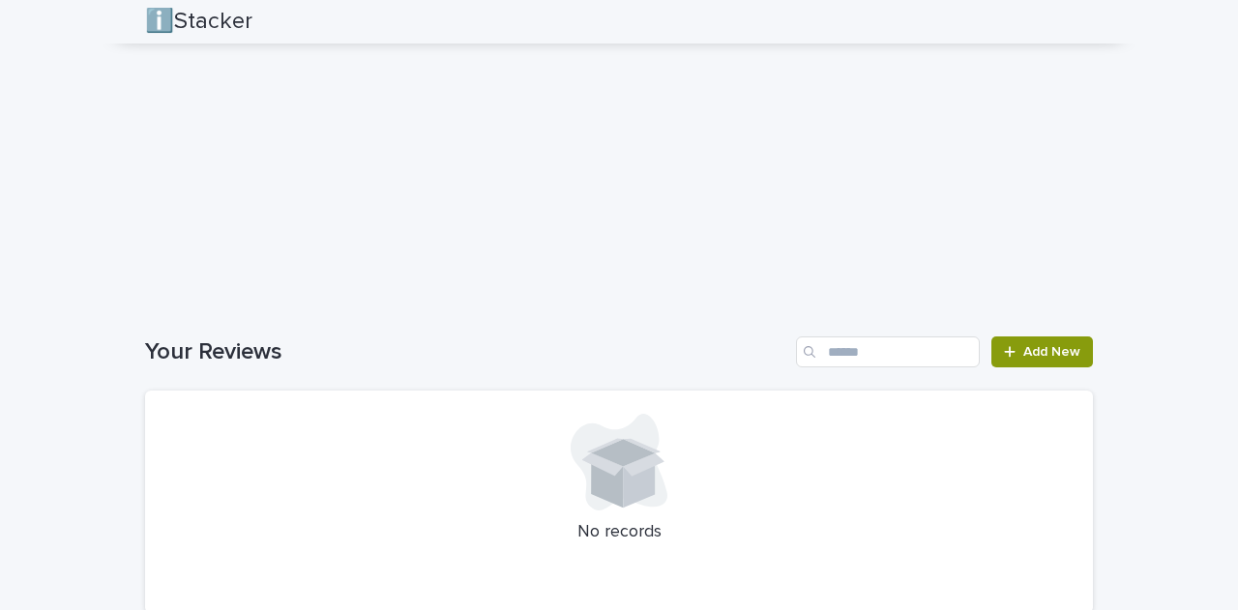
scroll to position [2768, 0]
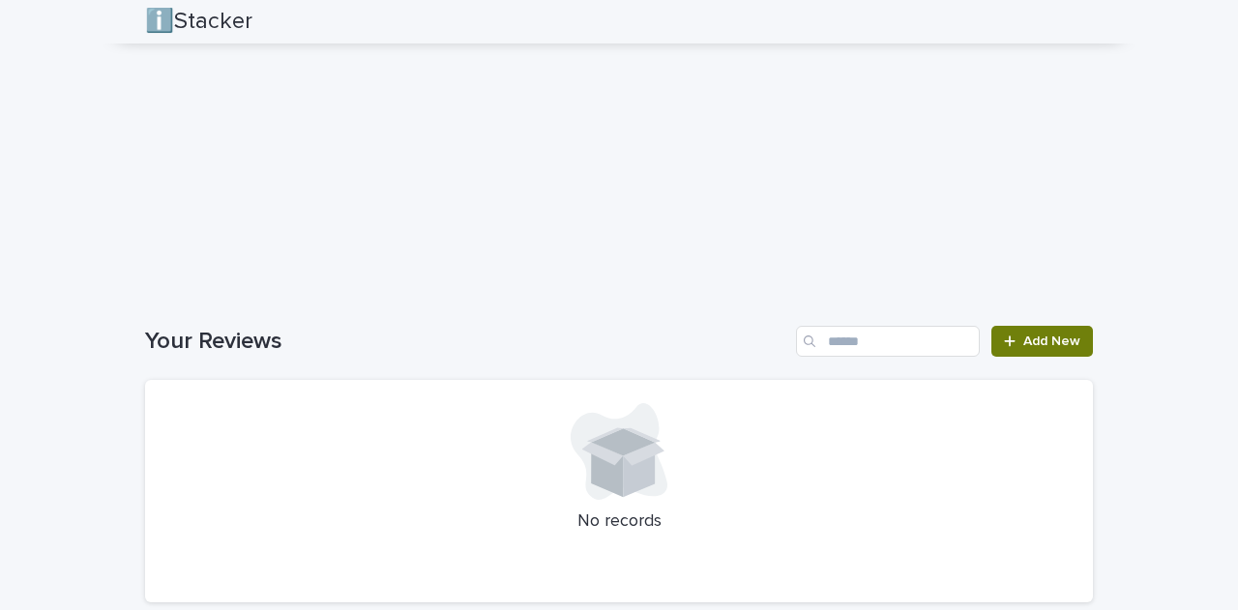
click at [1017, 352] on link "Add New" at bounding box center [1043, 341] width 102 height 31
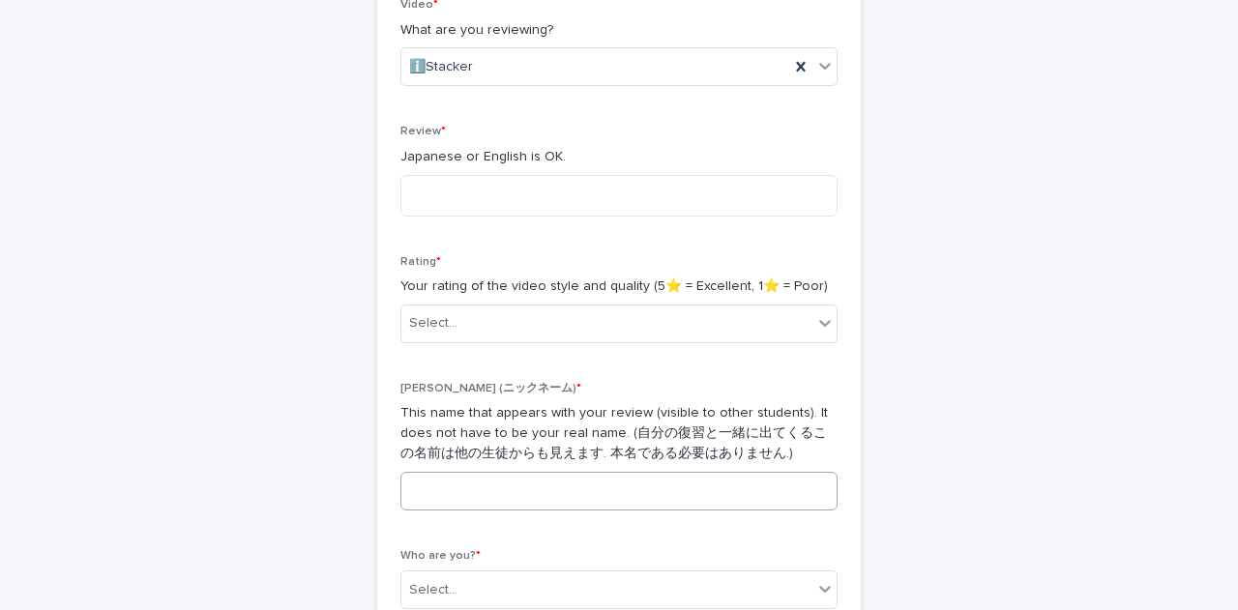
scroll to position [359, 0]
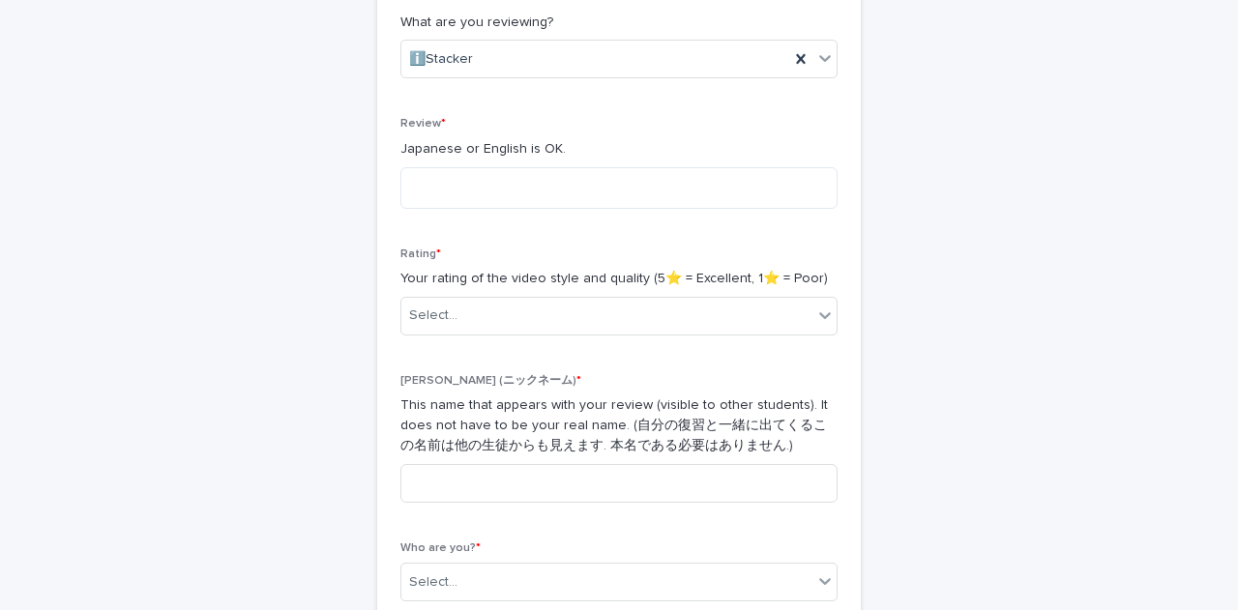
click at [603, 229] on div "Video * What are you reviewing? ℹ️Stacker Review * Japanese or English is OK. R…" at bounding box center [619, 303] width 437 height 627
click at [592, 208] on textarea at bounding box center [619, 188] width 437 height 42
type textarea "********"
click at [570, 315] on div "Select..." at bounding box center [607, 316] width 411 height 32
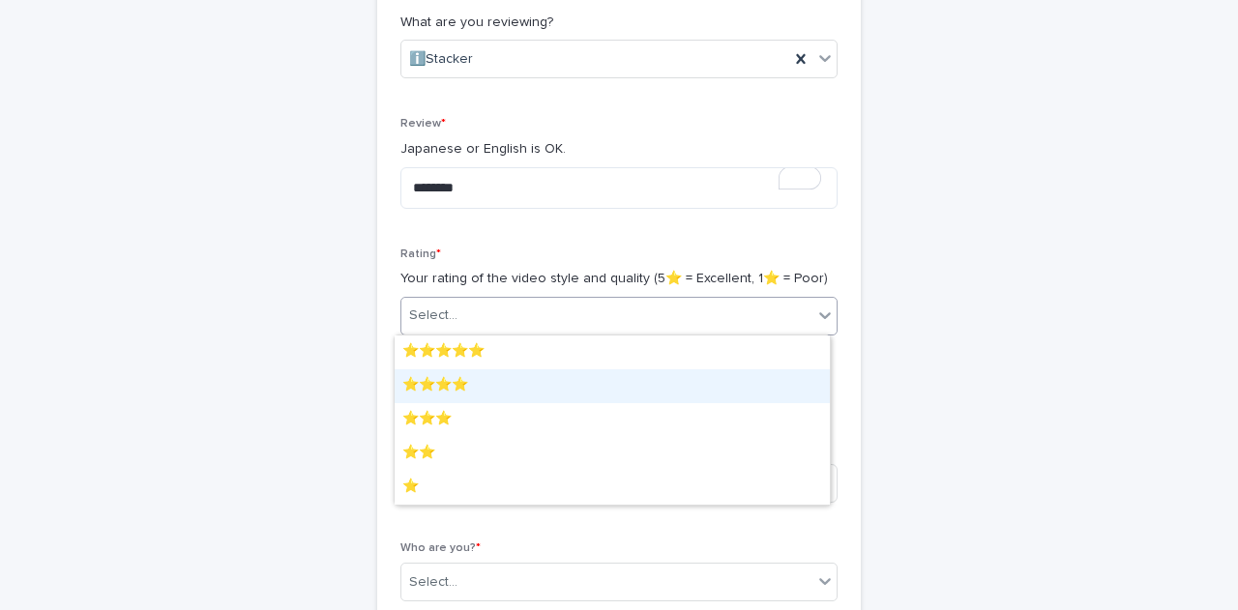
click at [547, 376] on div "⭐️⭐️⭐️⭐️" at bounding box center [612, 387] width 435 height 34
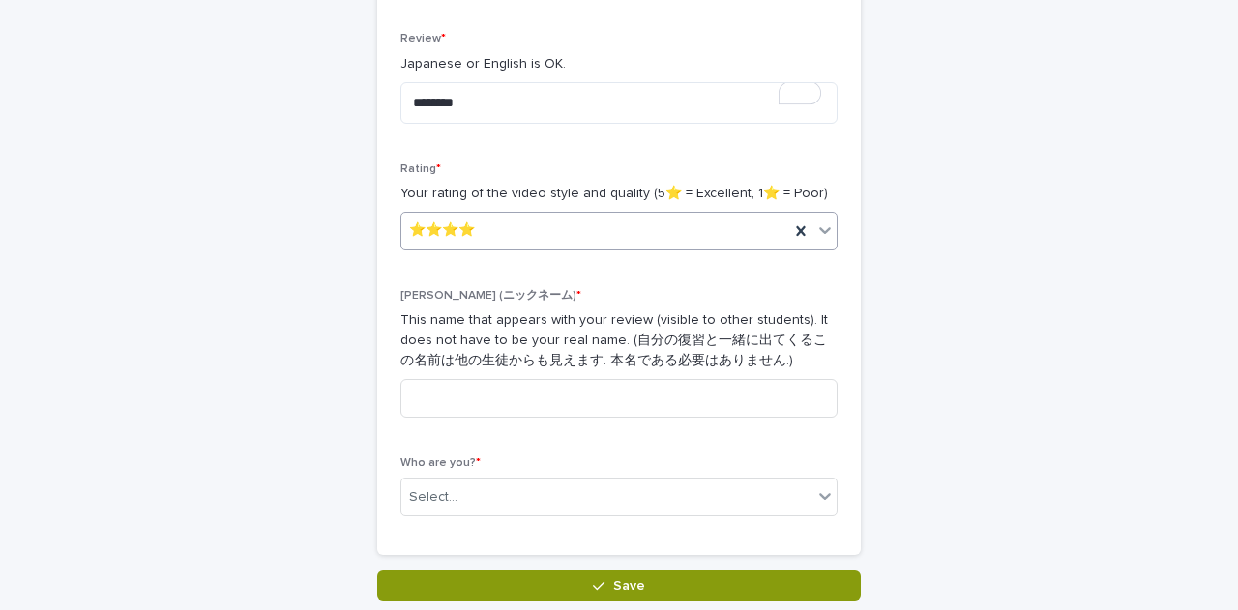
scroll to position [445, 0]
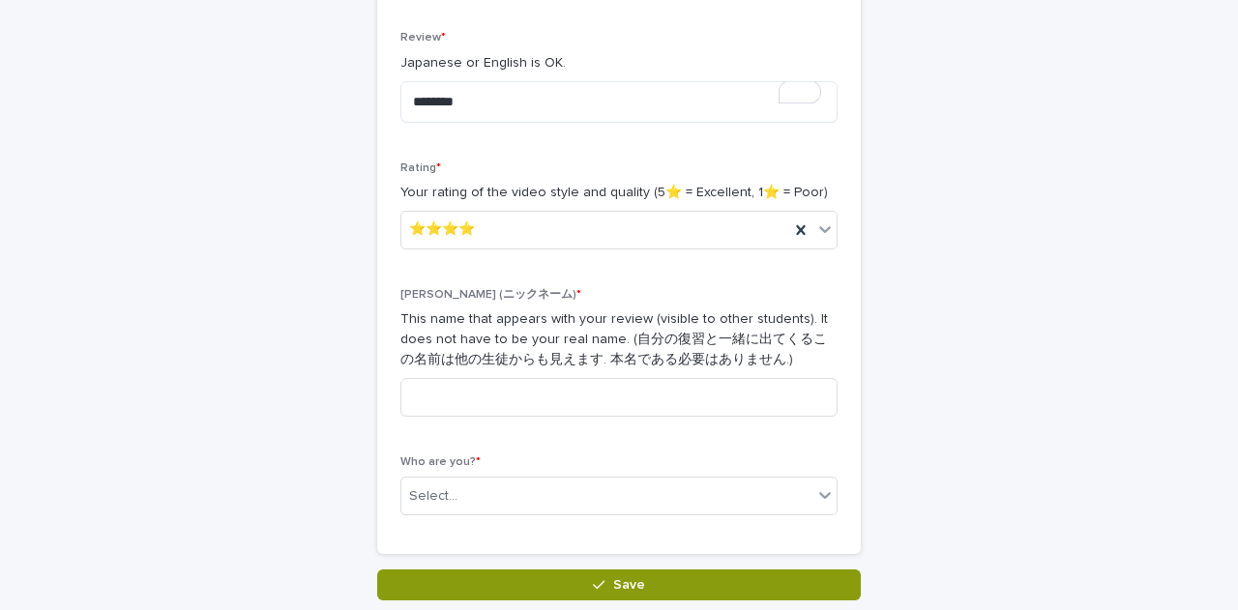
click at [547, 376] on div "Nick (ニックネーム) * This name that appears with your review (visible to other stude…" at bounding box center [619, 360] width 437 height 144
click at [547, 391] on input at bounding box center [619, 397] width 437 height 39
type input "*********"
click at [793, 493] on div "Select..." at bounding box center [607, 497] width 411 height 32
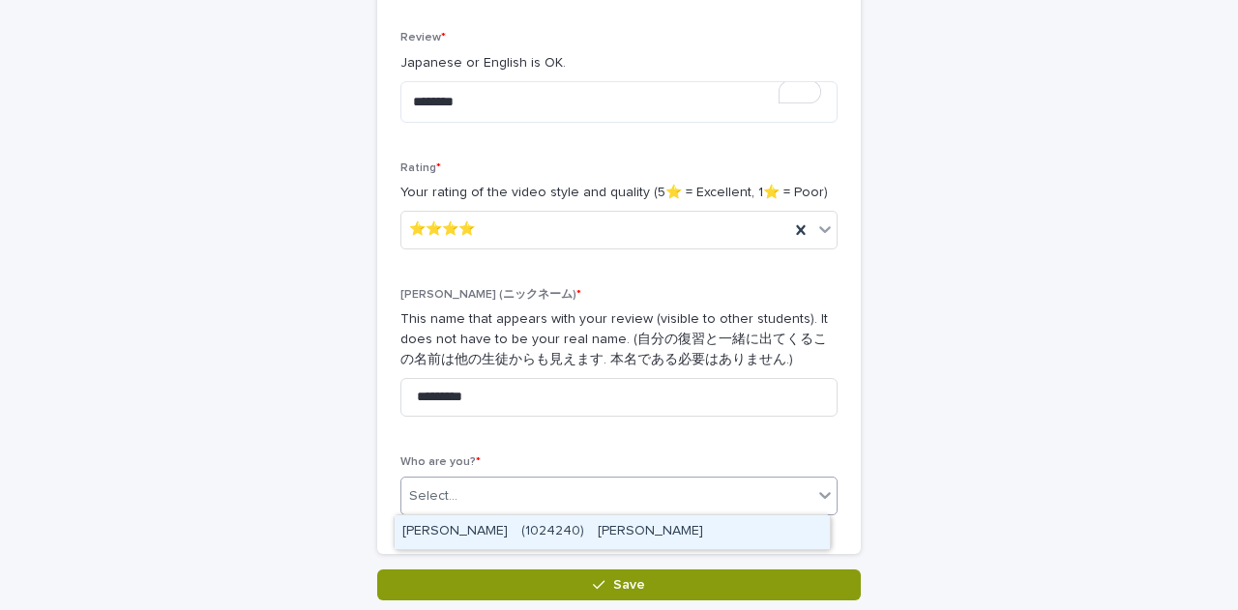
click at [761, 526] on div "SUZUKI Kaito　(1024240)　鈴木　快人" at bounding box center [612, 533] width 435 height 34
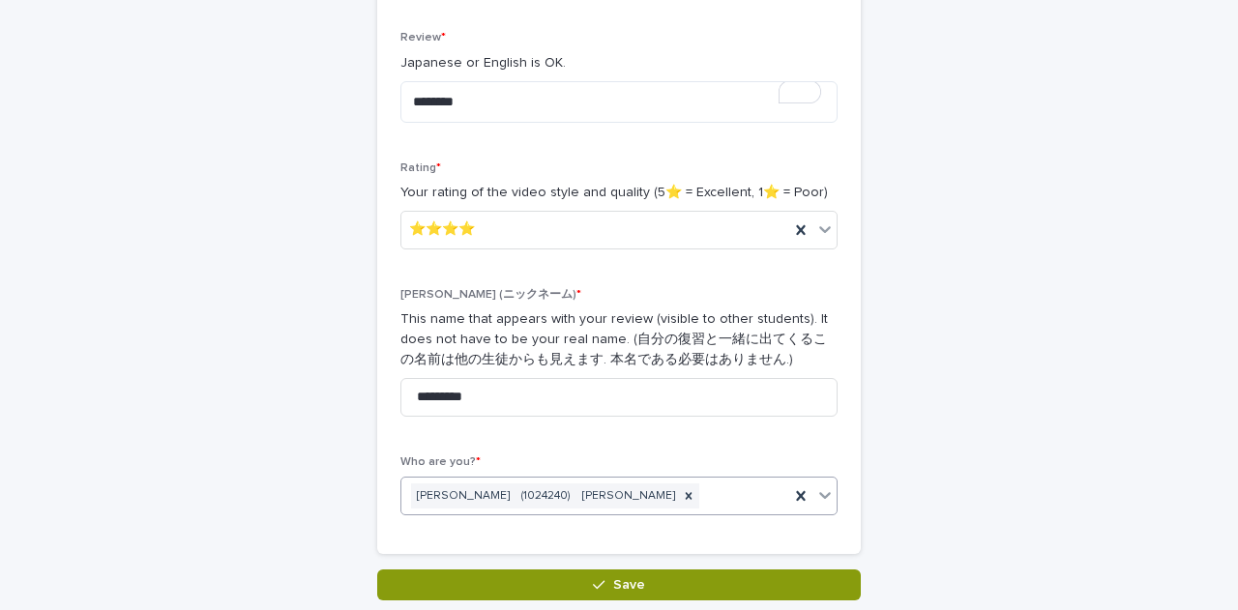
click at [689, 501] on div "SUZUKI Kaito　(1024240)　鈴木　快人" at bounding box center [596, 497] width 388 height 34
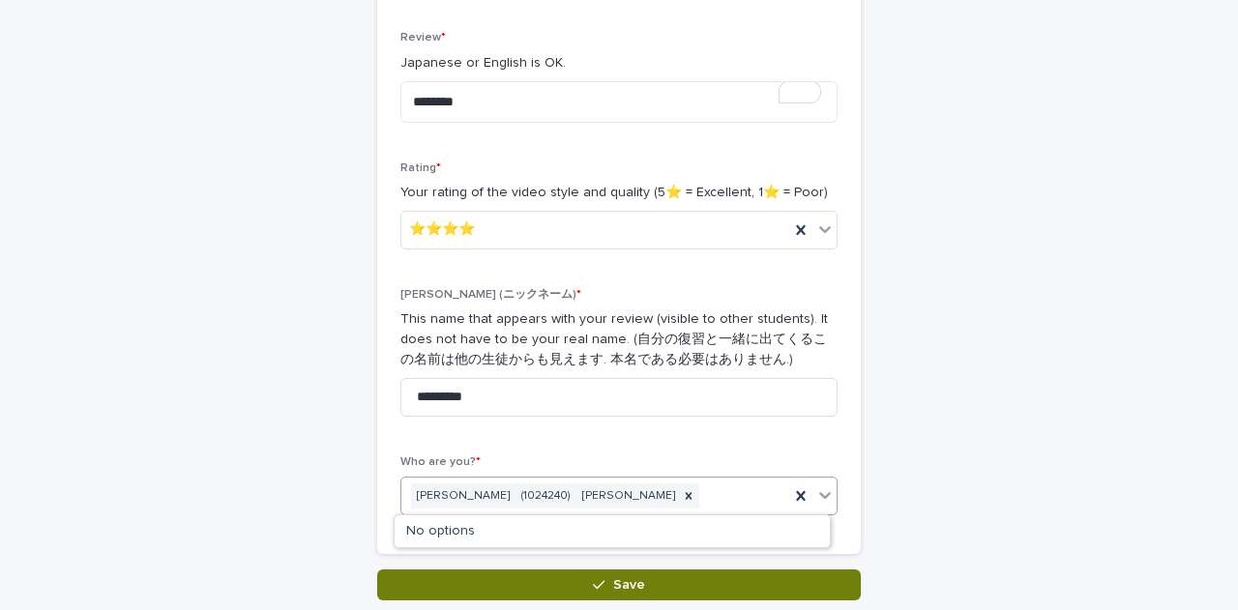
click at [667, 588] on button "Save" at bounding box center [619, 585] width 484 height 31
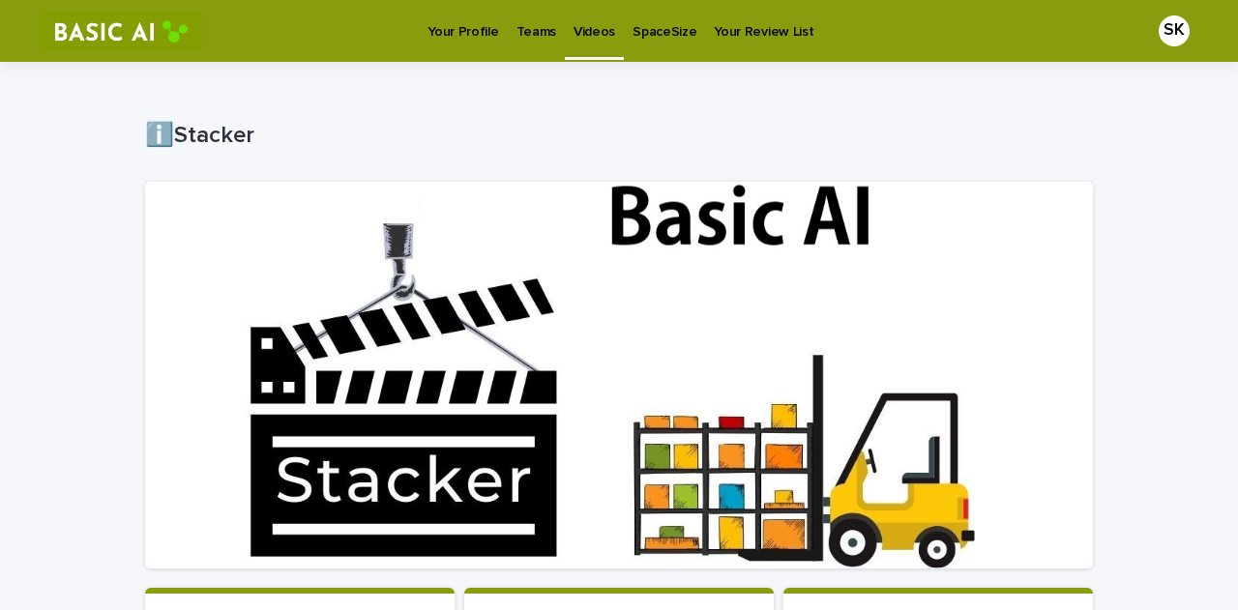
click at [531, 35] on p "Teams" at bounding box center [537, 20] width 40 height 41
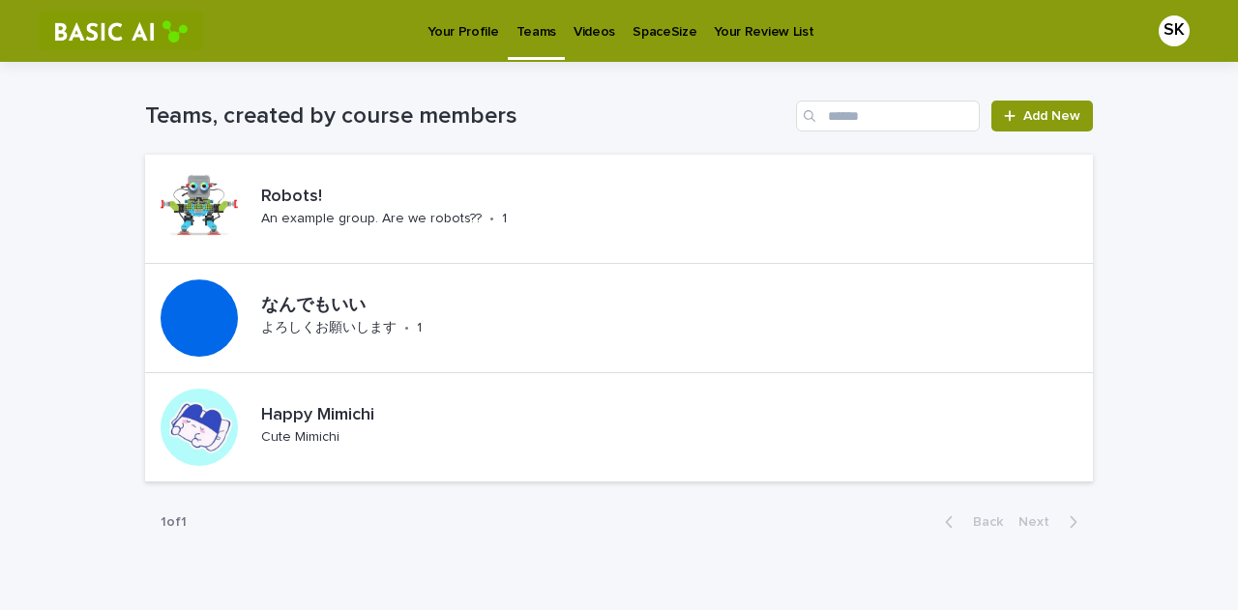
click at [473, 28] on p "Your Profile" at bounding box center [463, 20] width 71 height 41
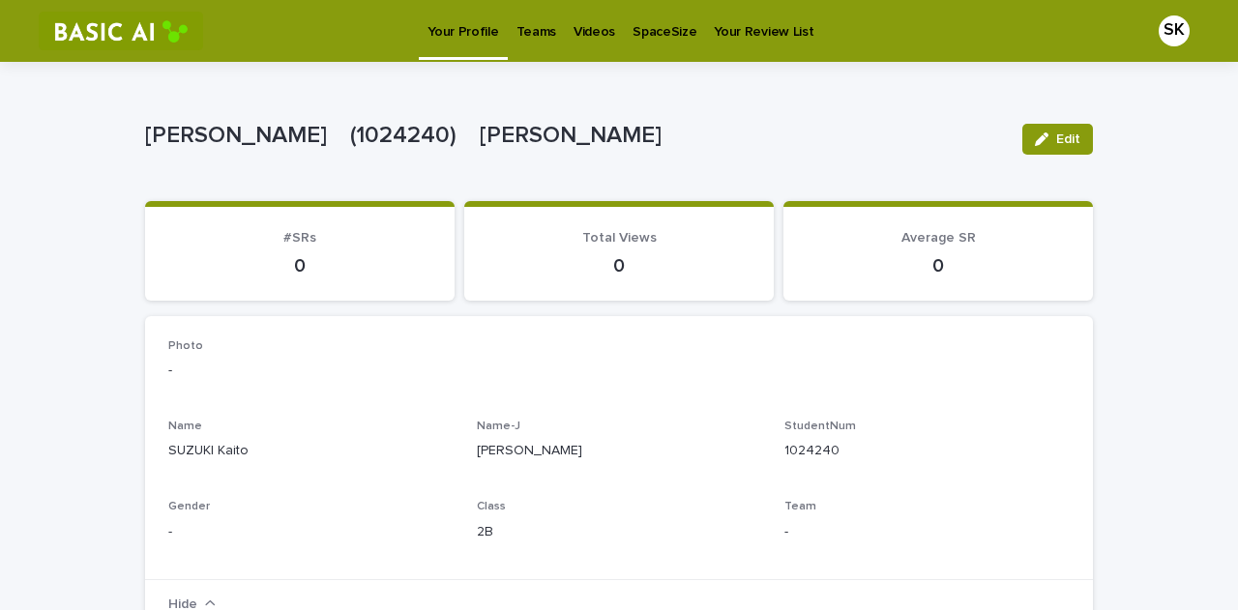
click at [517, 37] on p "Teams" at bounding box center [537, 20] width 40 height 41
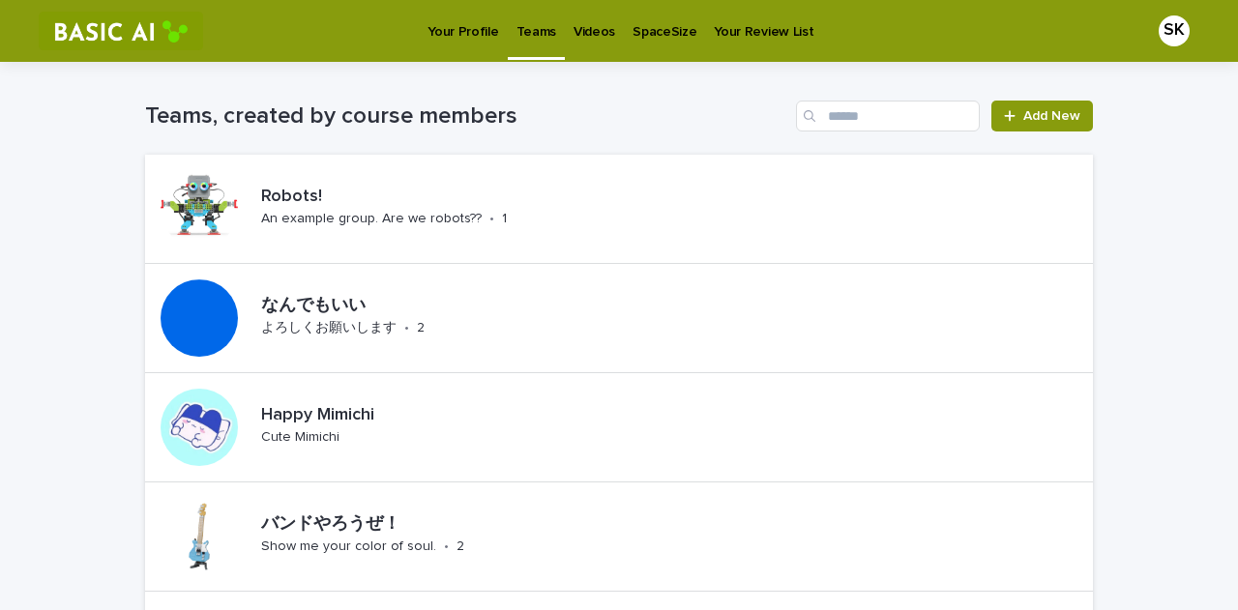
click at [530, 49] on link "Teams" at bounding box center [536, 28] width 57 height 57
click at [542, 44] on link "Teams" at bounding box center [536, 28] width 57 height 57
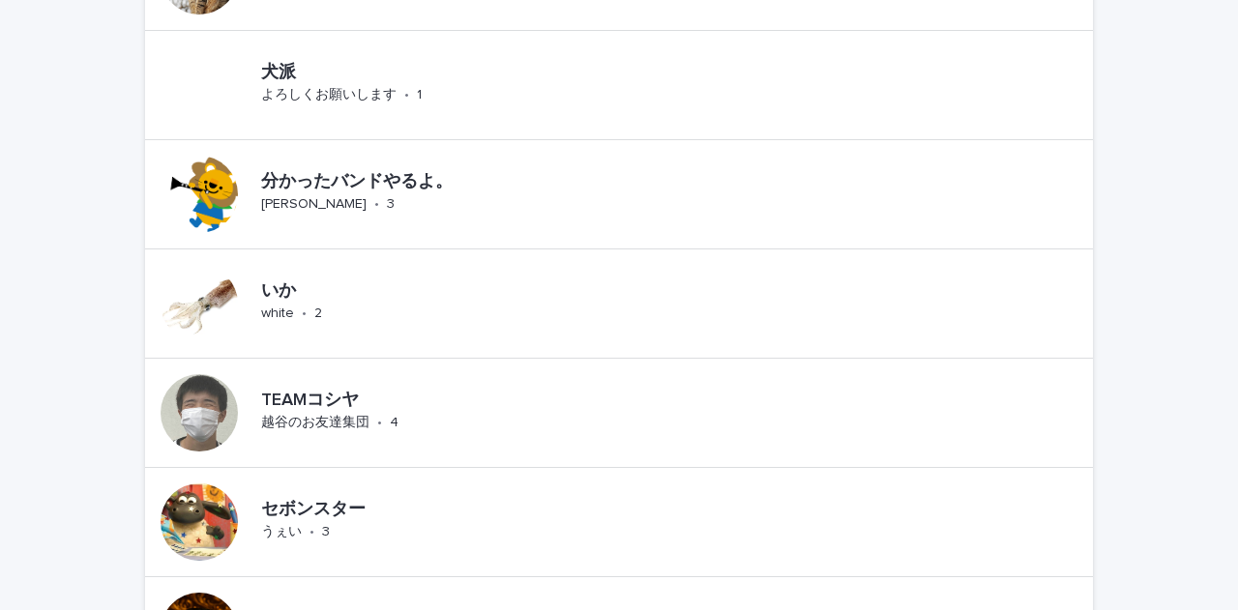
scroll to position [943, 0]
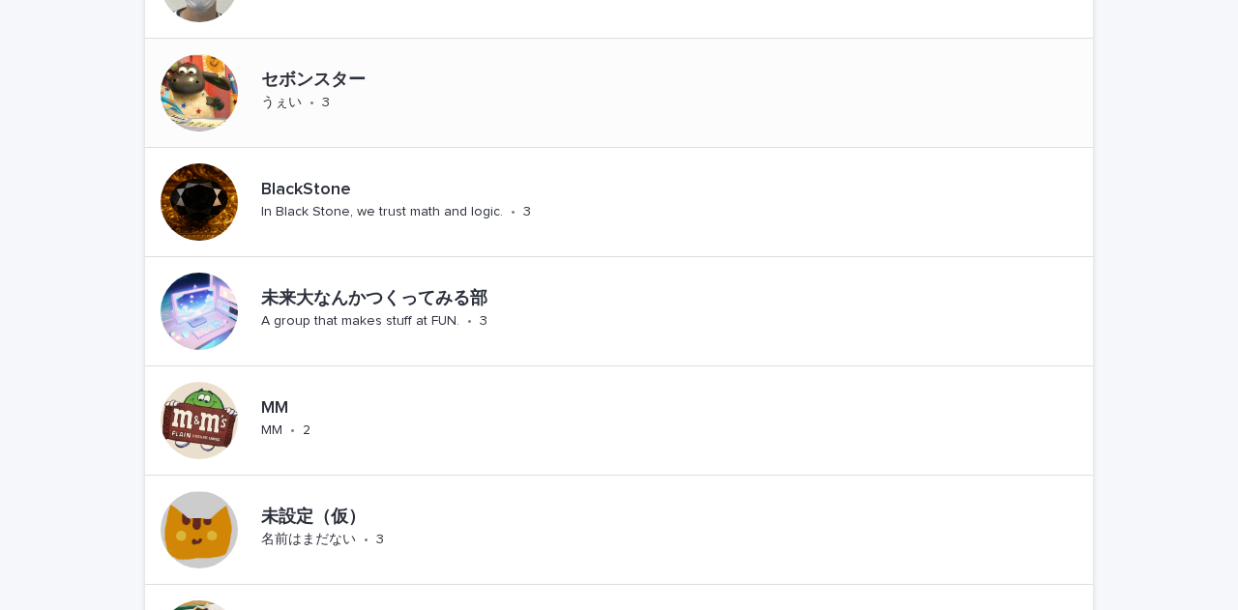
scroll to position [1619, 0]
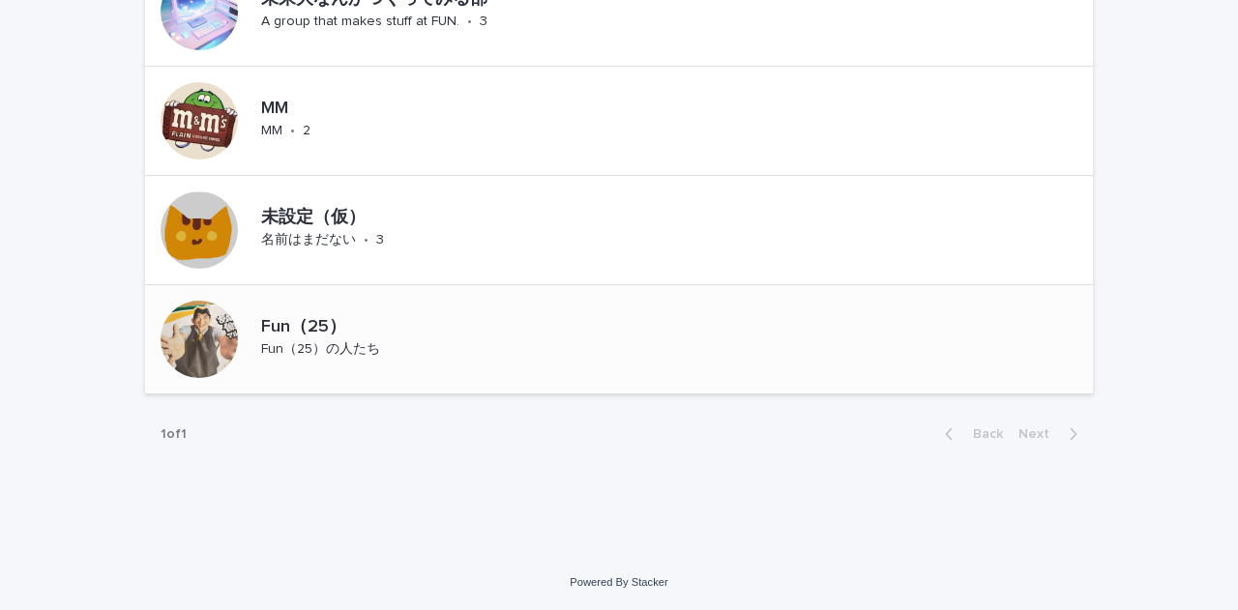
click at [424, 330] on p "Fun（25）" at bounding box center [363, 327] width 204 height 21
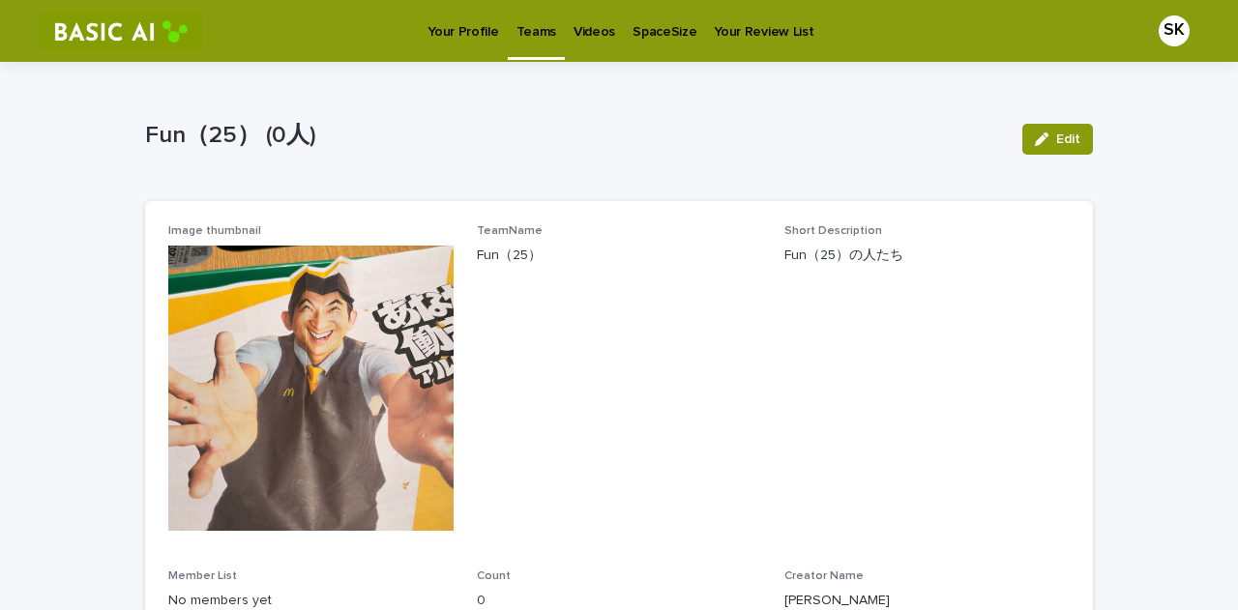
click at [464, 38] on p "Your Profile" at bounding box center [463, 20] width 71 height 41
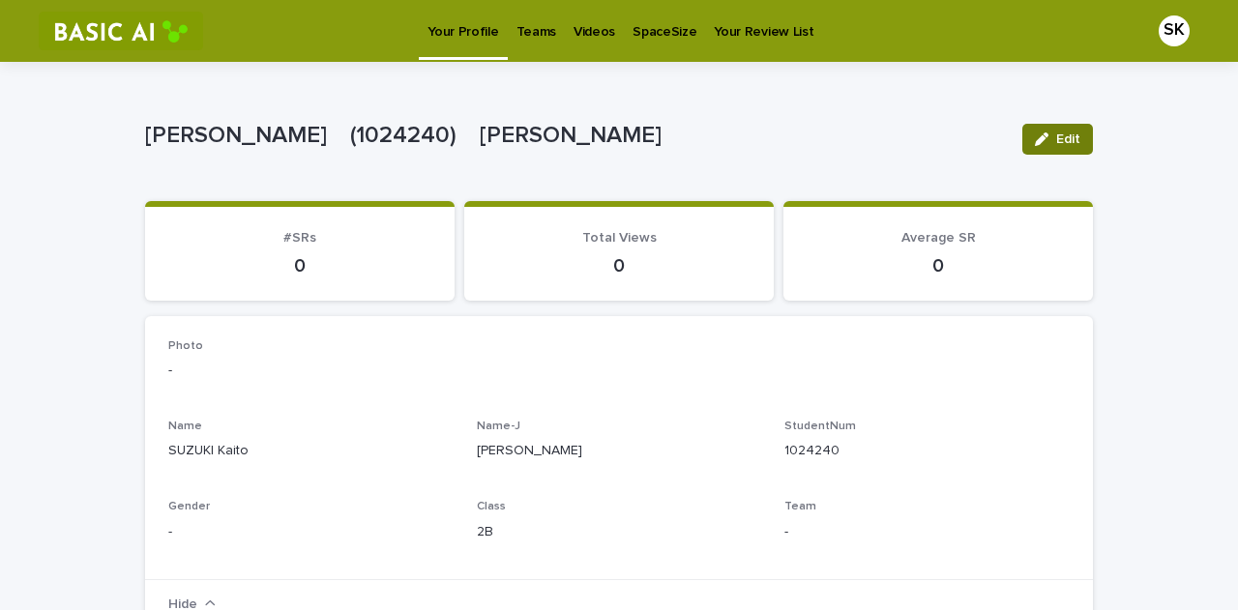
click at [1033, 147] on button "Edit" at bounding box center [1058, 139] width 71 height 31
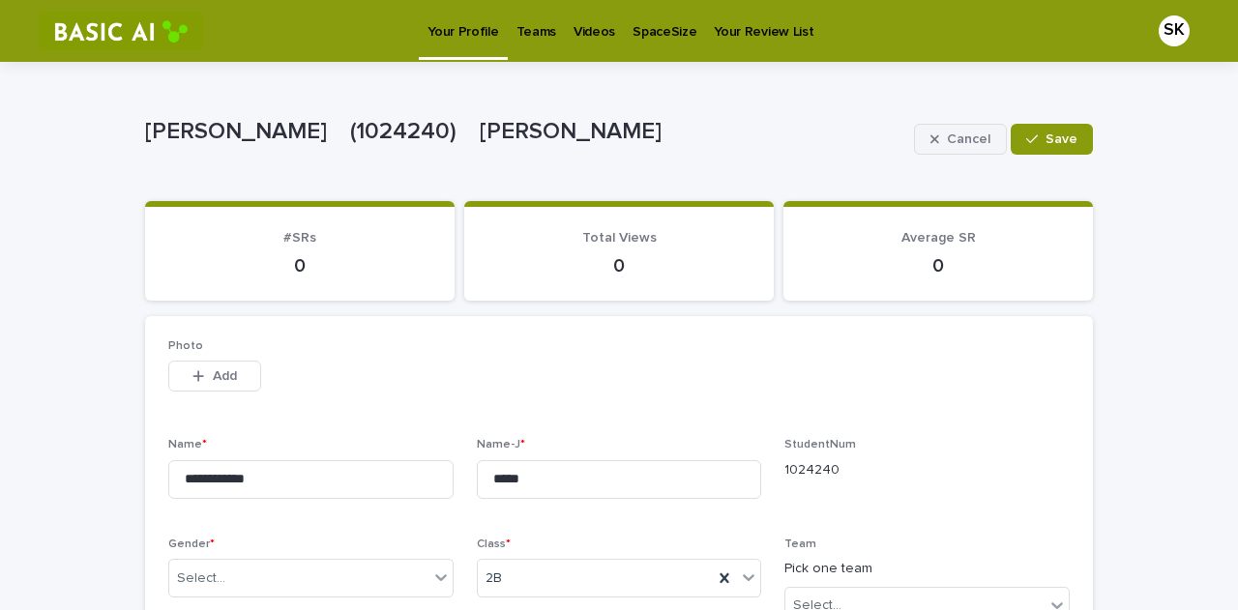
click at [931, 140] on icon "button" at bounding box center [935, 140] width 9 height 14
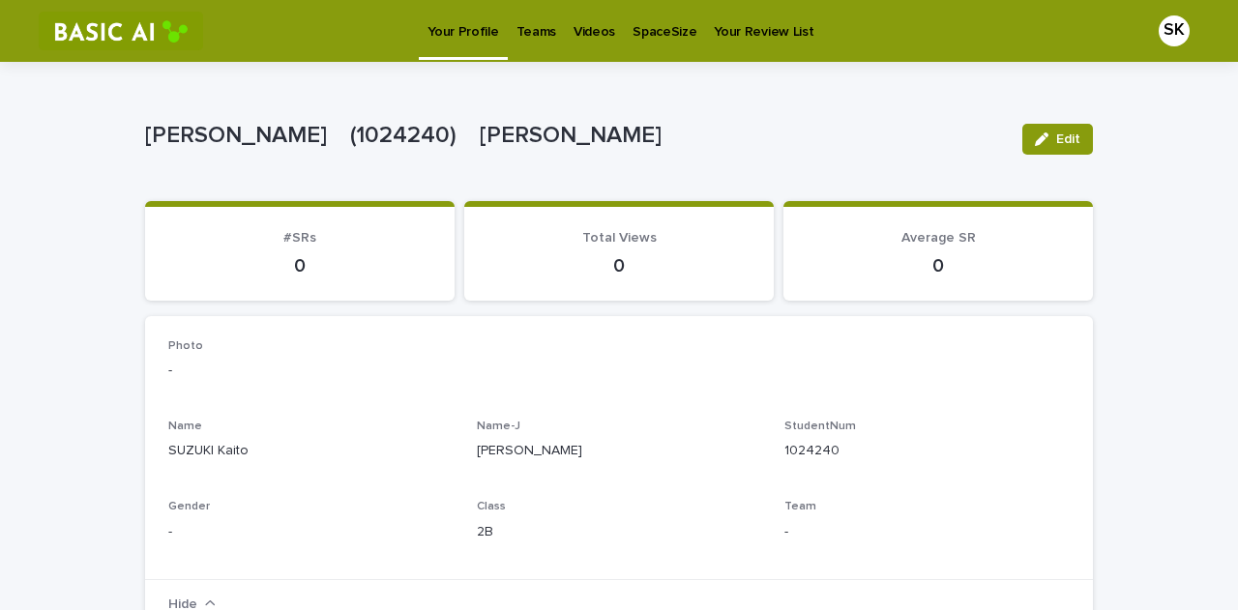
click at [533, 44] on link "Teams" at bounding box center [536, 30] width 57 height 60
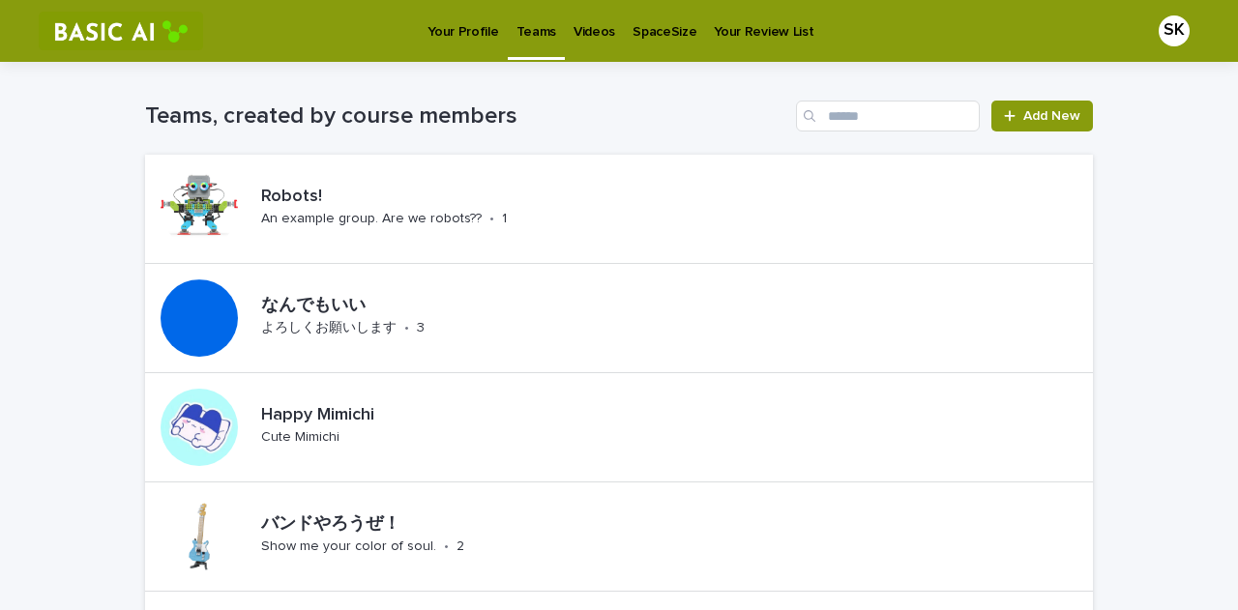
click at [466, 44] on link "Your Profile" at bounding box center [463, 30] width 88 height 60
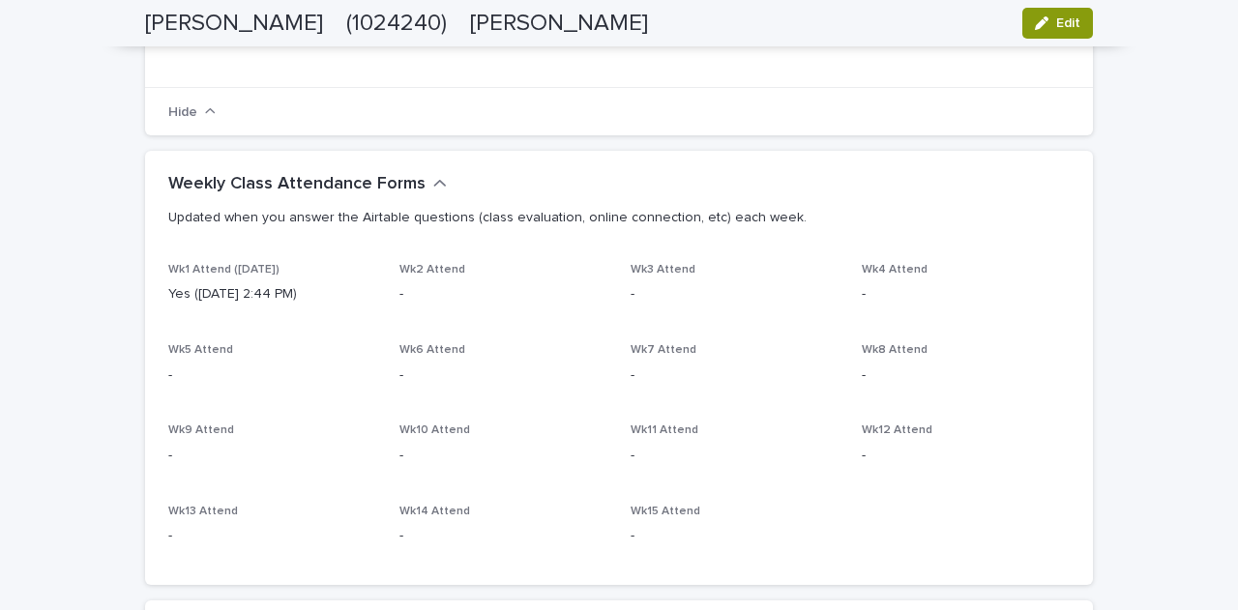
scroll to position [194, 0]
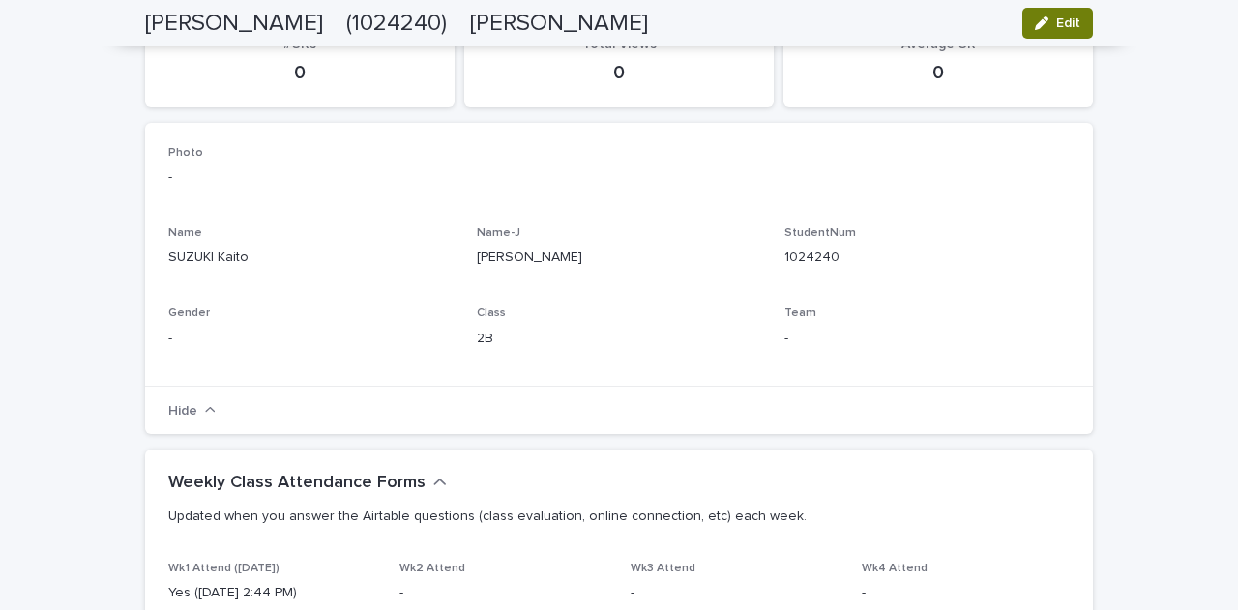
click at [1035, 22] on icon "button" at bounding box center [1042, 23] width 14 height 14
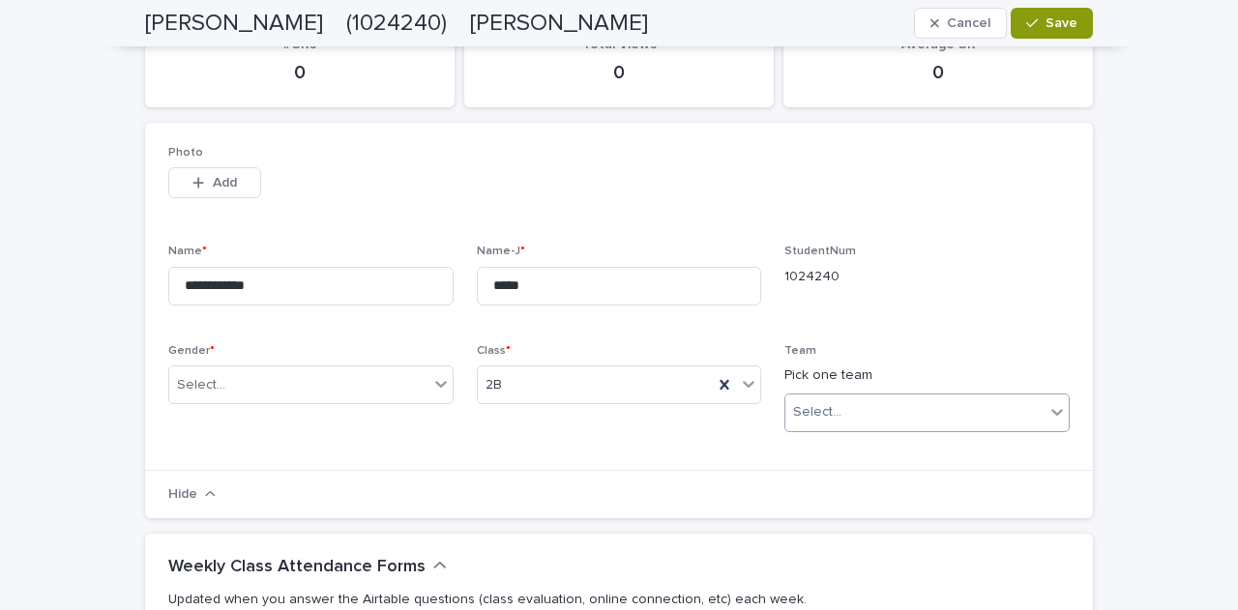
click at [879, 416] on div "Select..." at bounding box center [915, 413] width 259 height 32
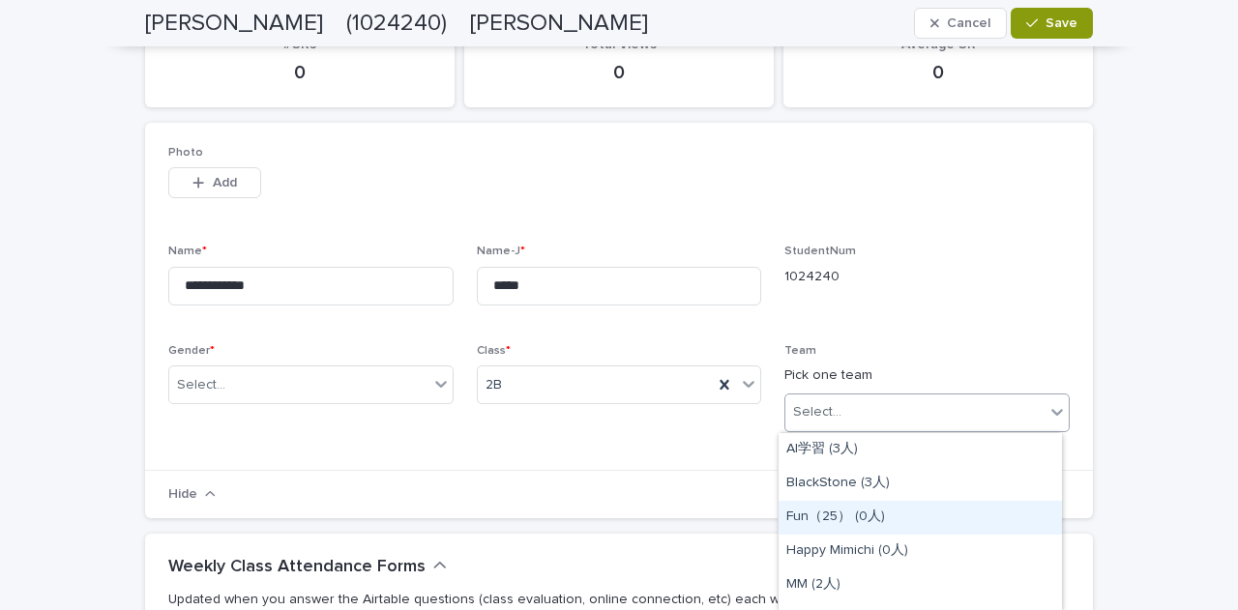
click at [914, 519] on div "Fun（25） (0人)" at bounding box center [920, 518] width 283 height 34
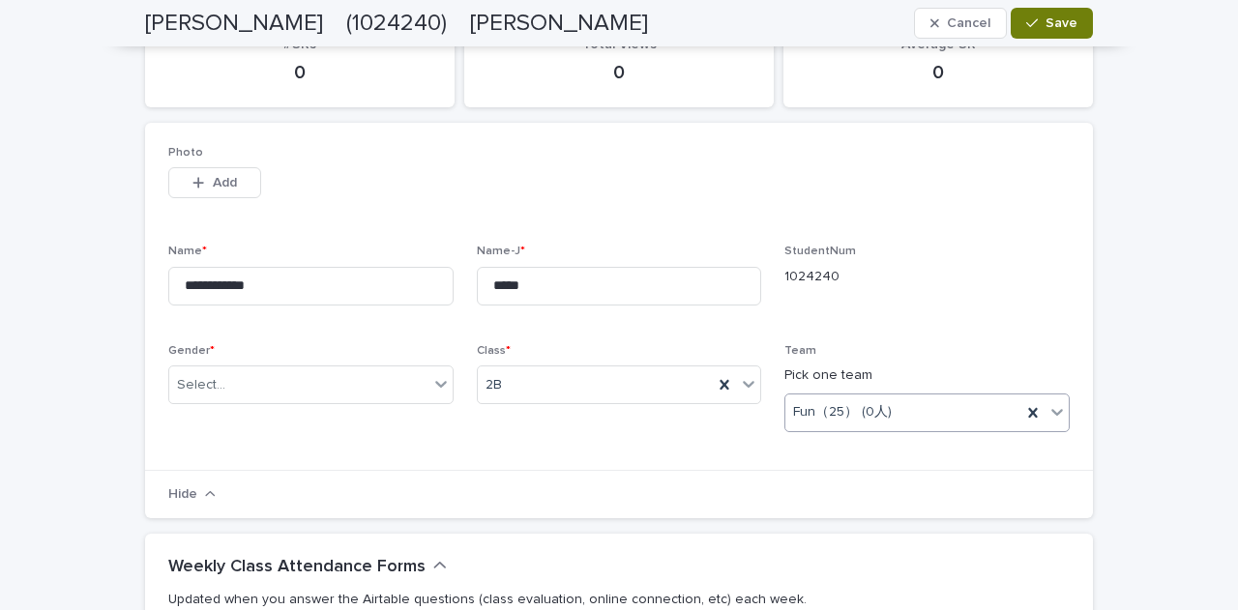
click at [1066, 13] on button "Save" at bounding box center [1052, 23] width 82 height 31
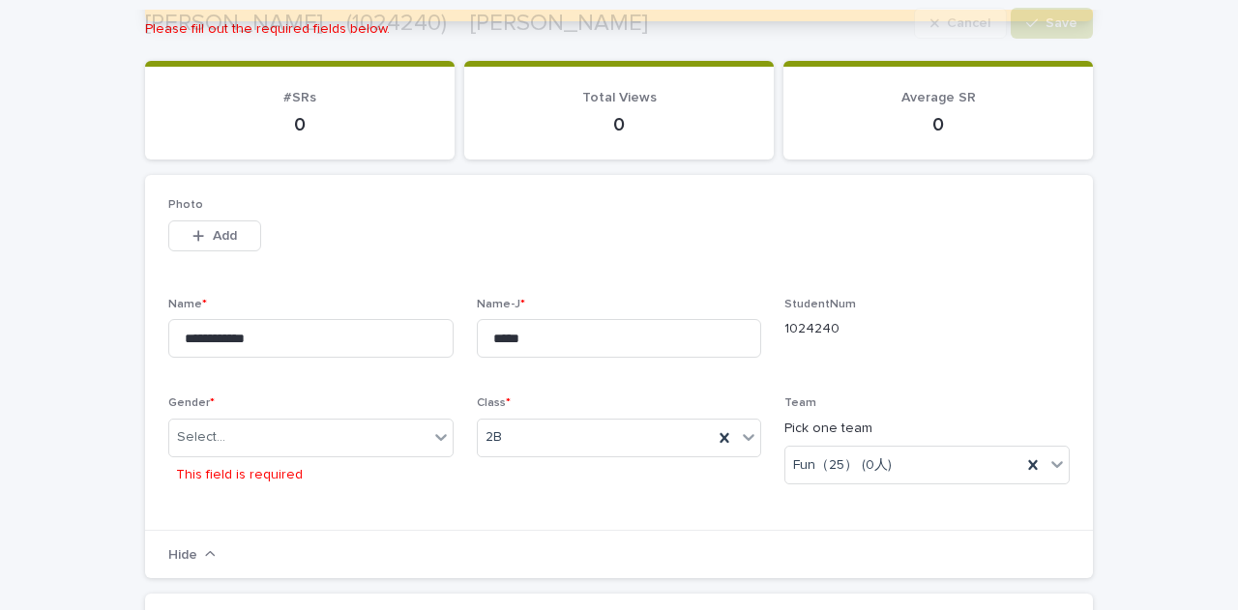
scroll to position [255, 0]
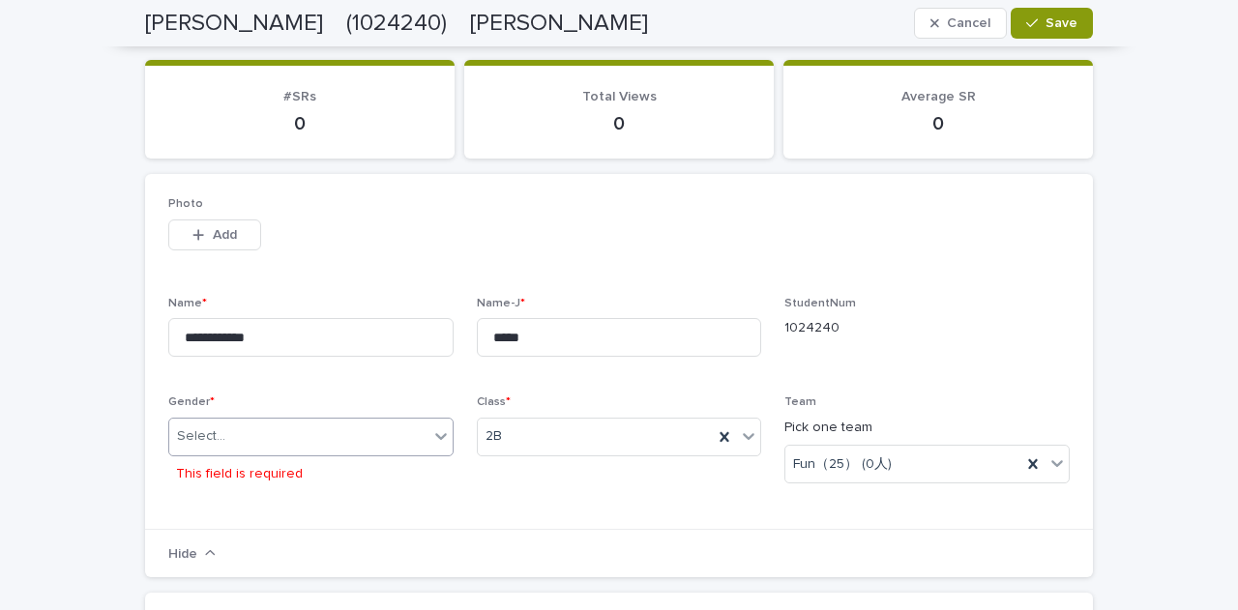
click at [399, 420] on div "Gender * Select... This field is required" at bounding box center [310, 451] width 285 height 111
click at [399, 420] on div "Select..." at bounding box center [310, 437] width 285 height 39
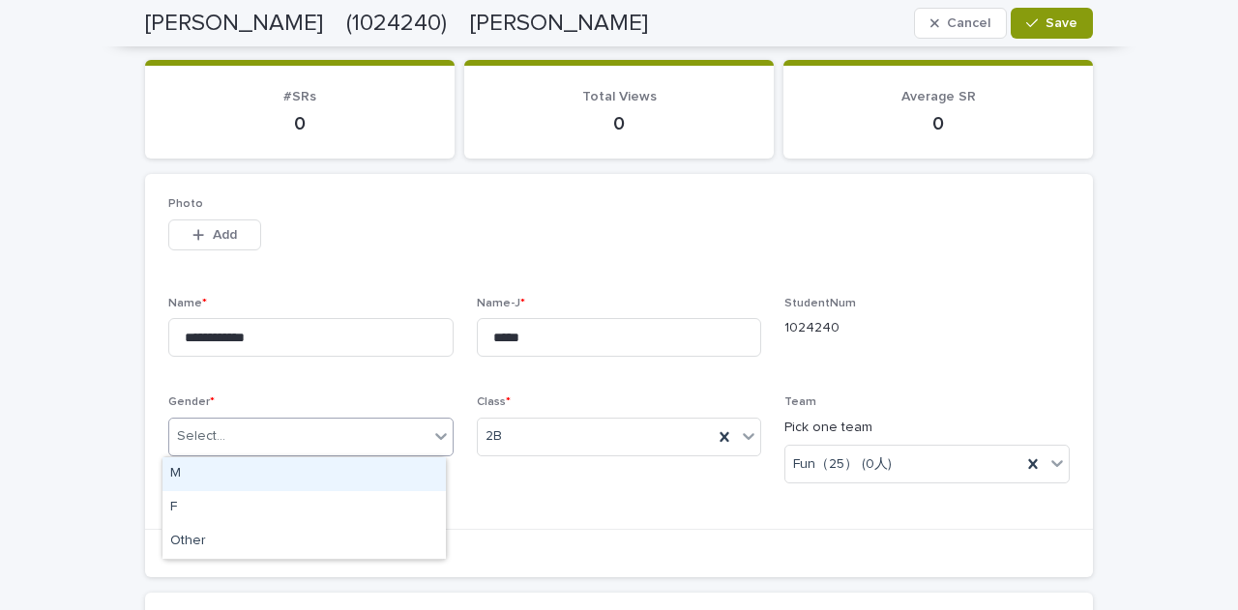
click at [348, 477] on div "M" at bounding box center [304, 475] width 283 height 34
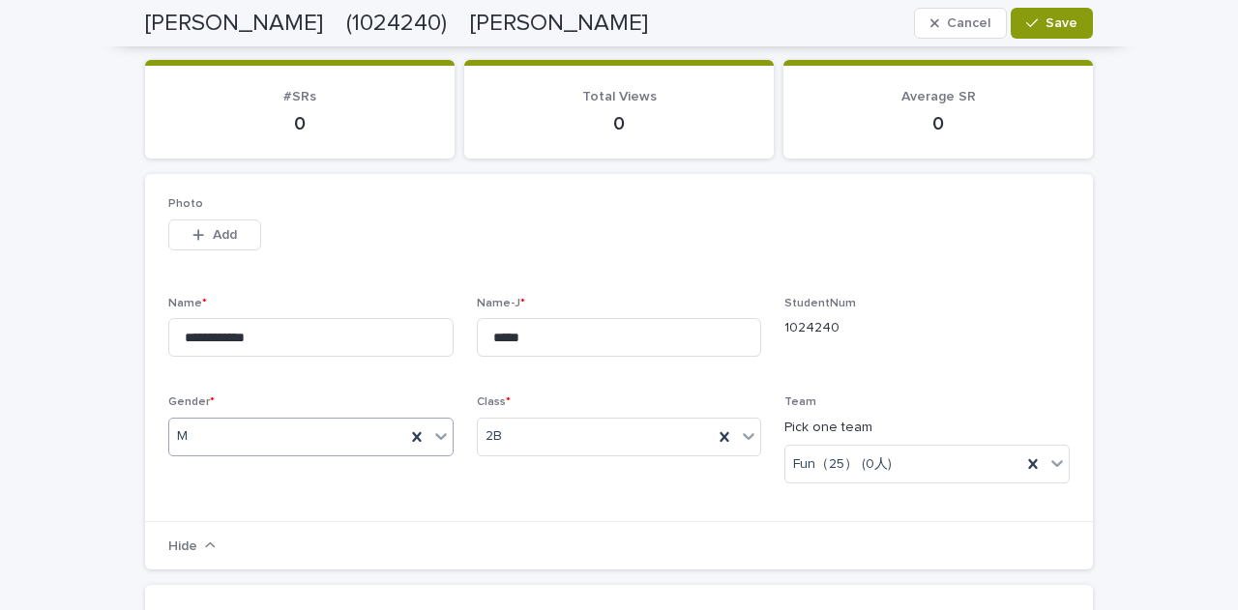
click at [375, 440] on div "M" at bounding box center [287, 437] width 236 height 32
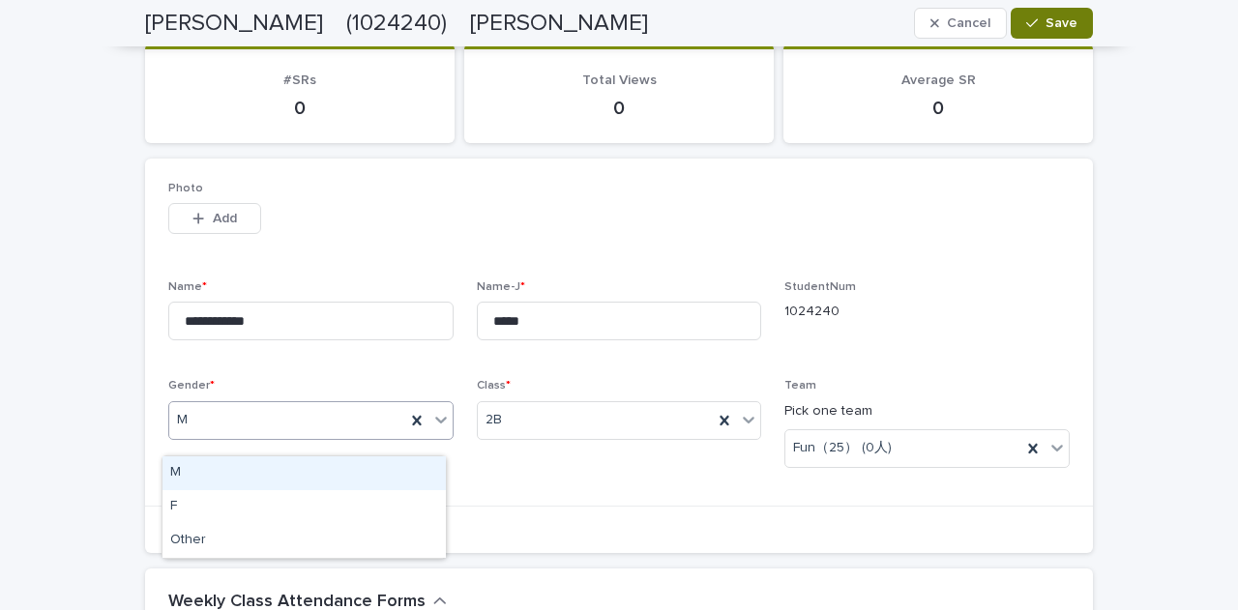
click at [1012, 31] on button "Save" at bounding box center [1052, 23] width 82 height 31
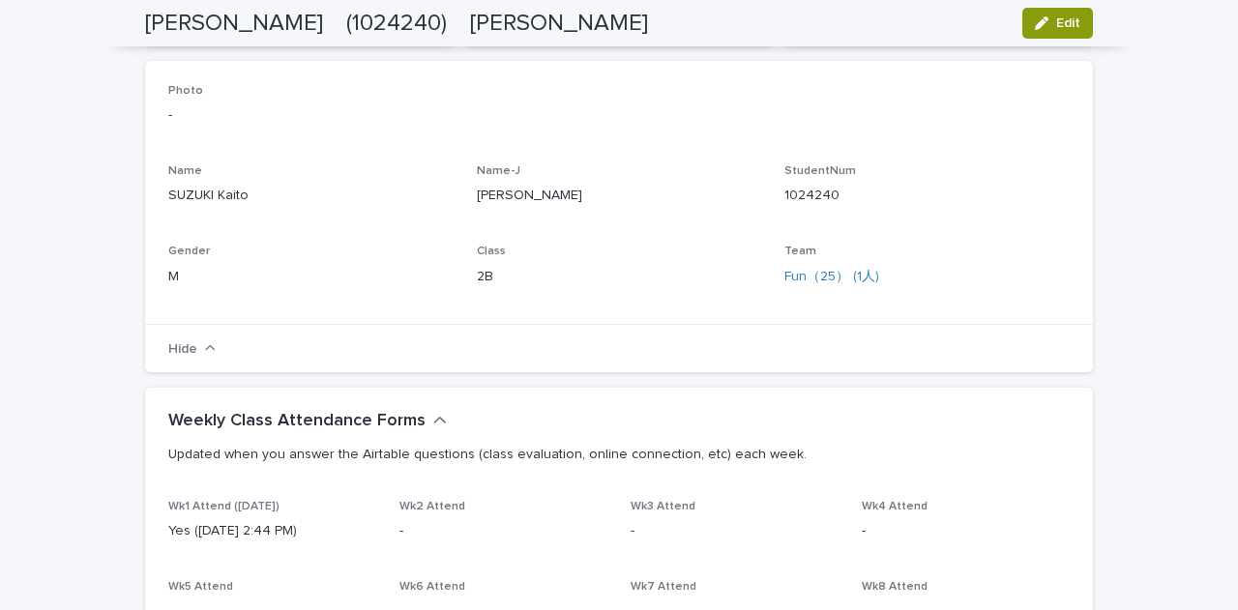
scroll to position [0, 0]
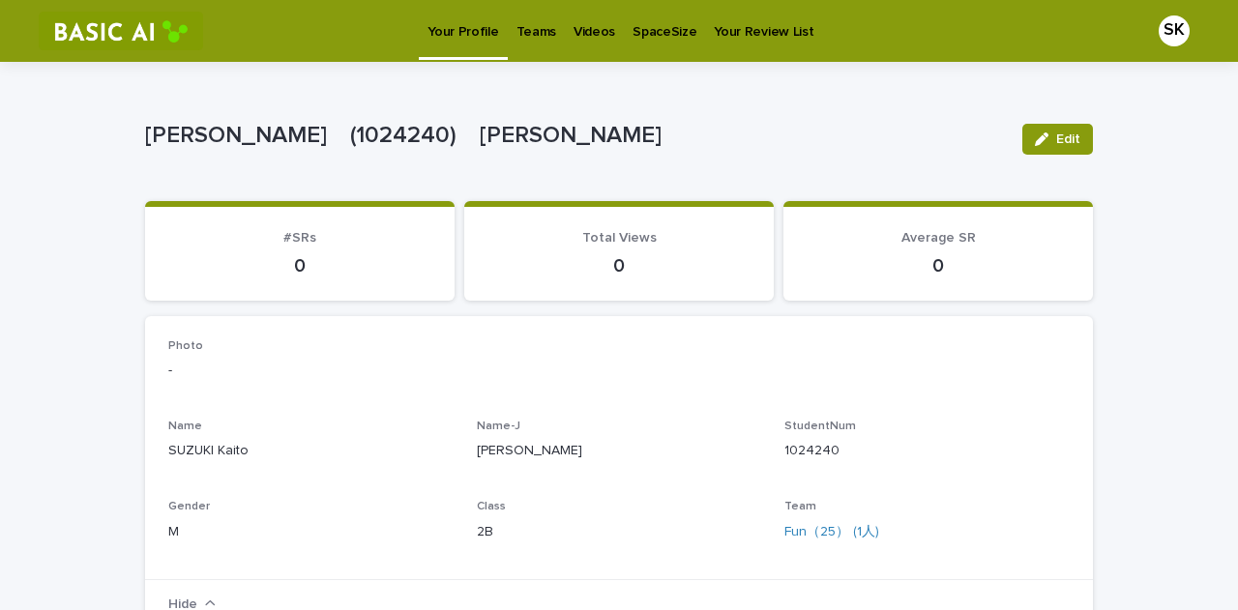
click at [517, 25] on p "Teams" at bounding box center [537, 20] width 40 height 41
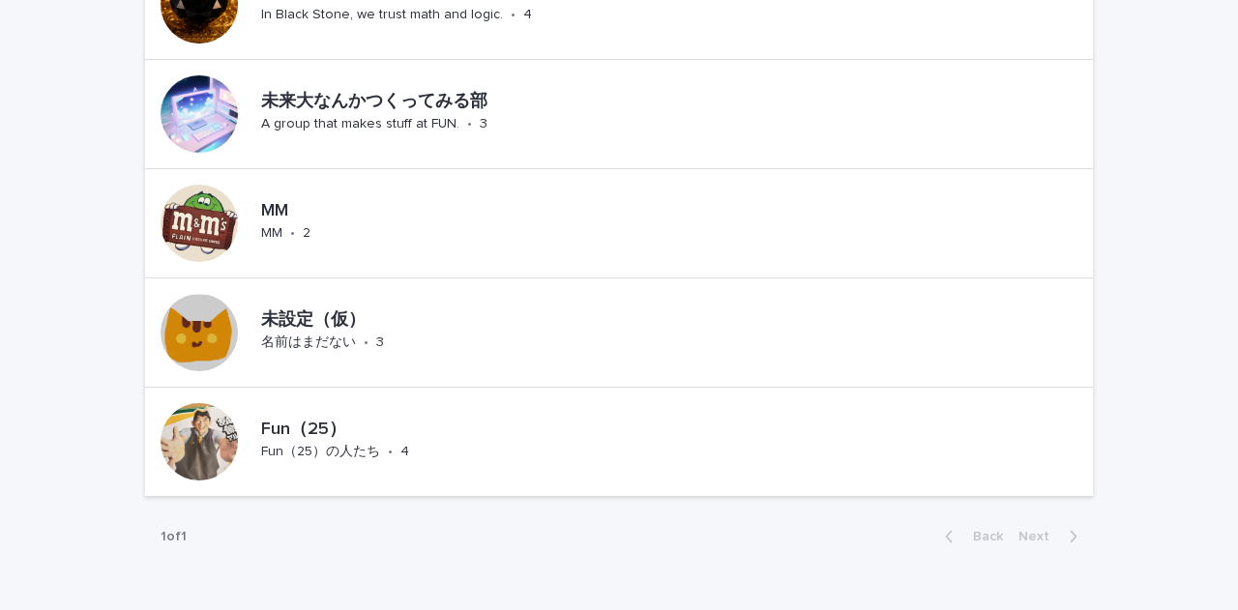
scroll to position [1548, 0]
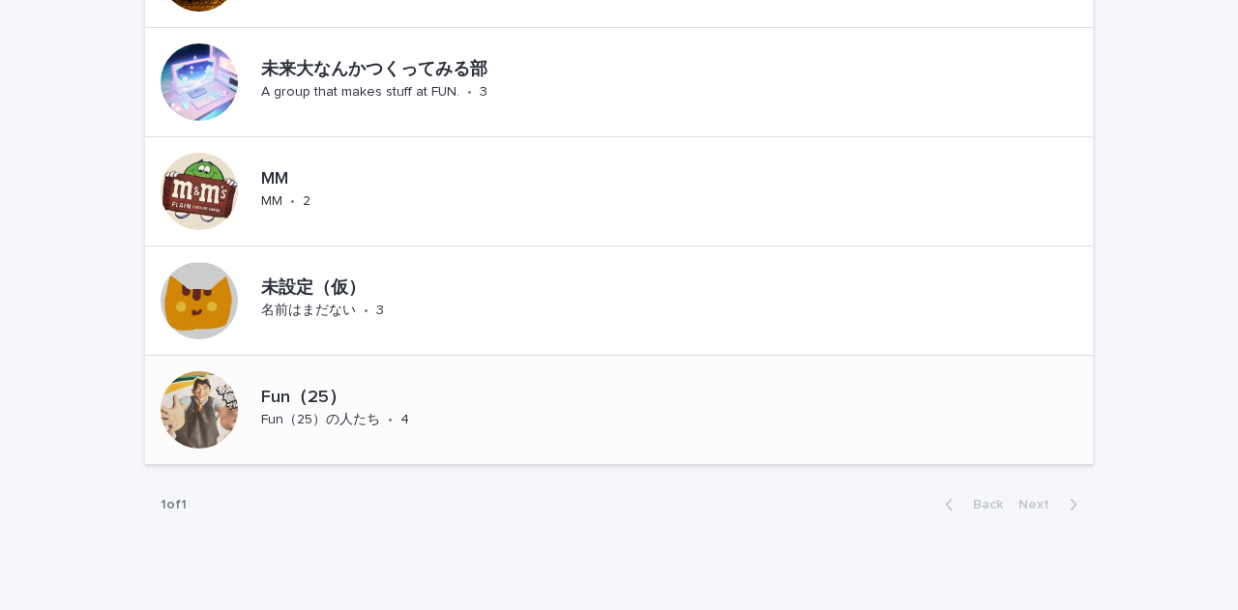
click at [301, 443] on div "Fun（25） Fun（25）の人たち • 4" at bounding box center [323, 410] width 357 height 108
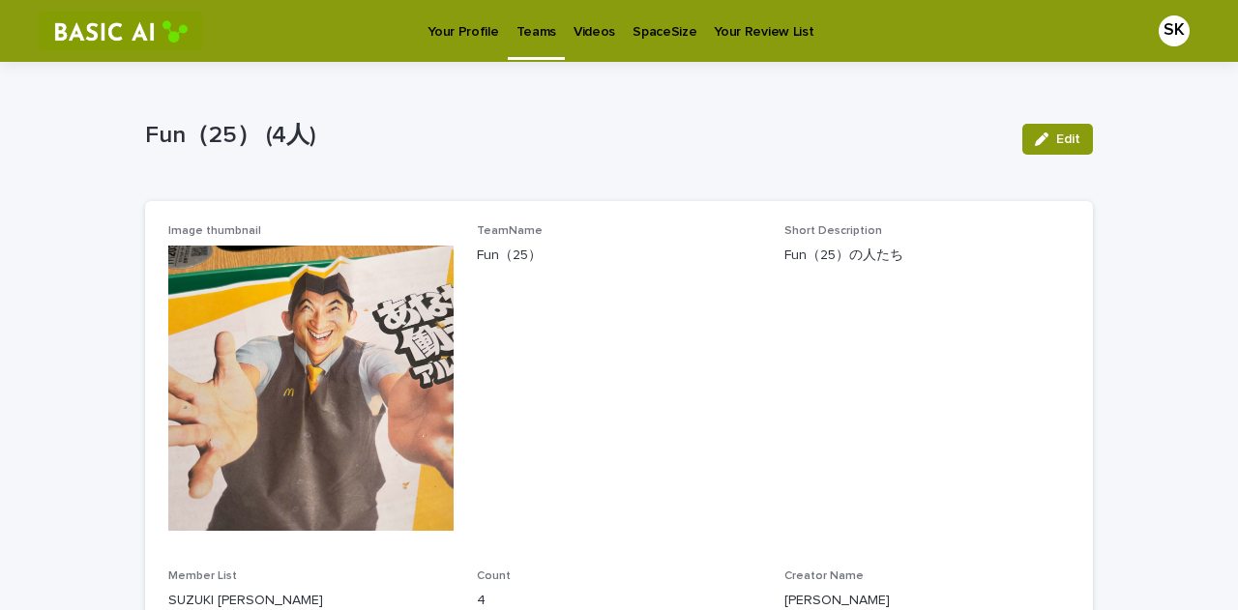
click at [529, 42] on link "Teams" at bounding box center [536, 28] width 57 height 57
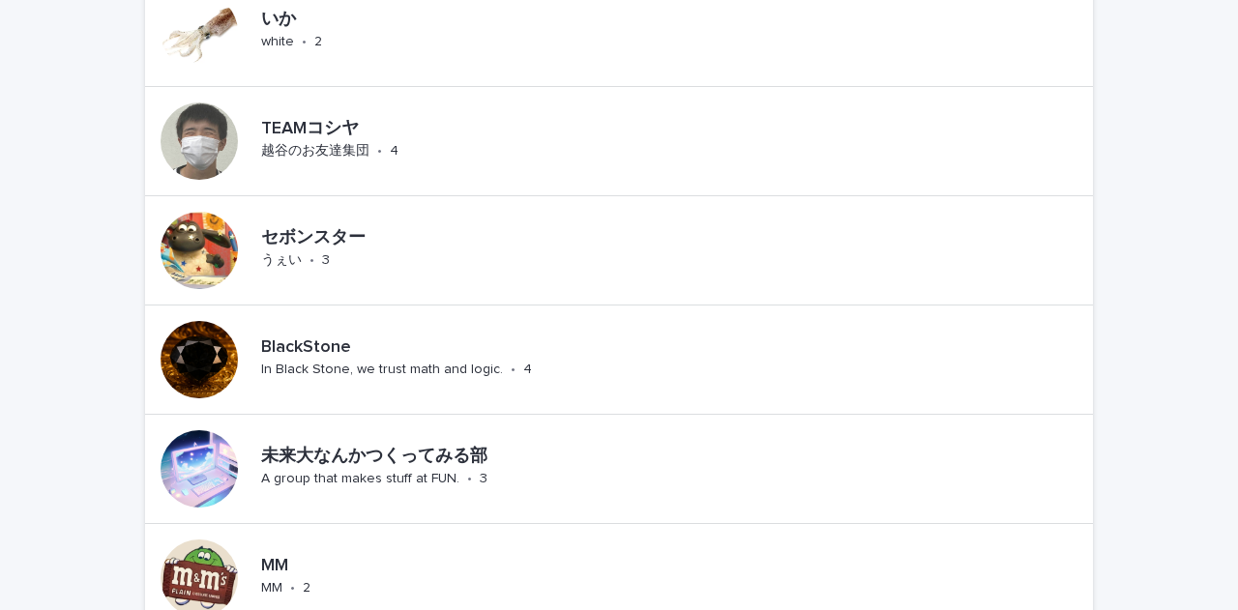
scroll to position [1619, 0]
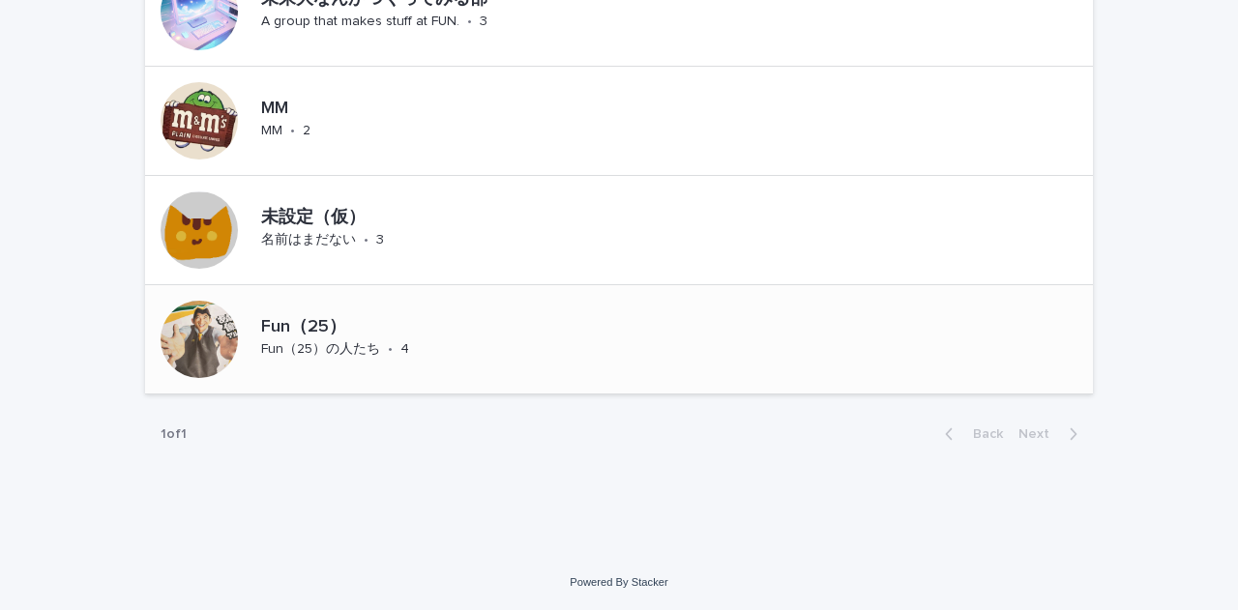
click at [471, 362] on div "Fun（25） Fun（25）の人たち • 4" at bounding box center [377, 340] width 249 height 60
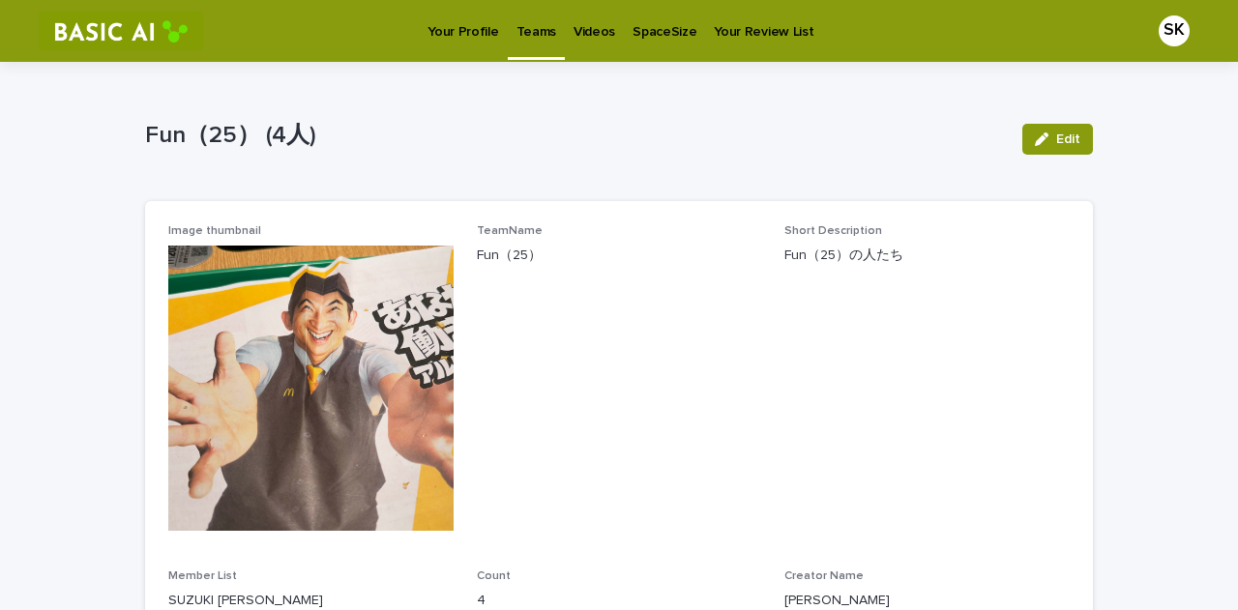
click at [480, 20] on p "Your Profile" at bounding box center [463, 20] width 71 height 41
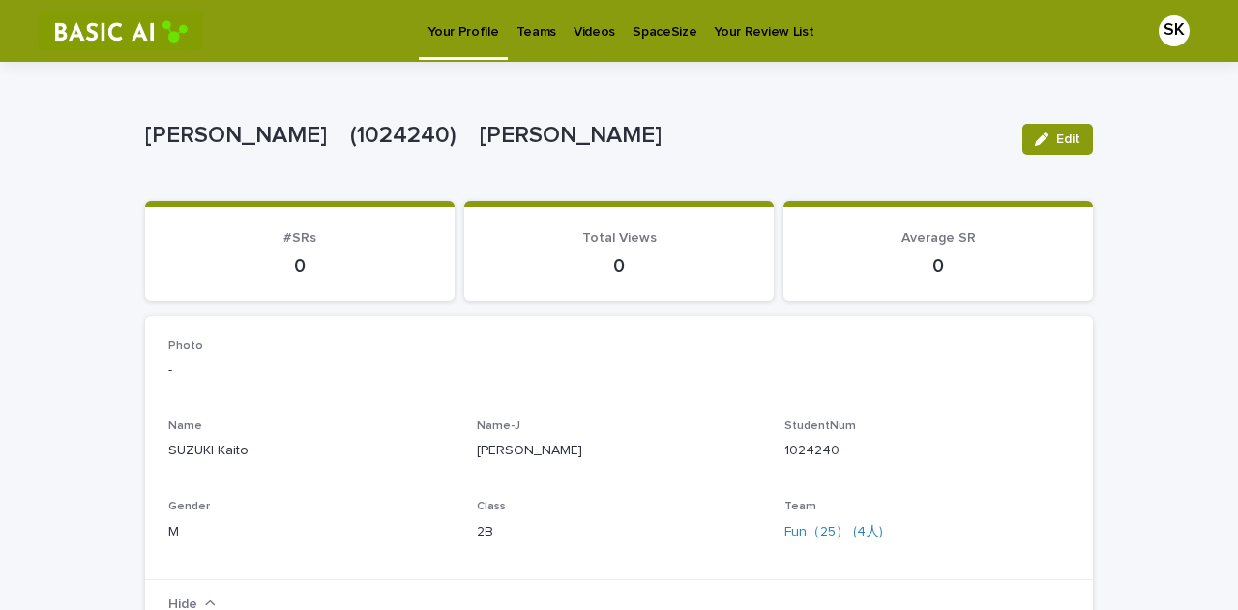
click at [528, 48] on link "Teams" at bounding box center [536, 30] width 57 height 60
